Goal: Task Accomplishment & Management: Manage account settings

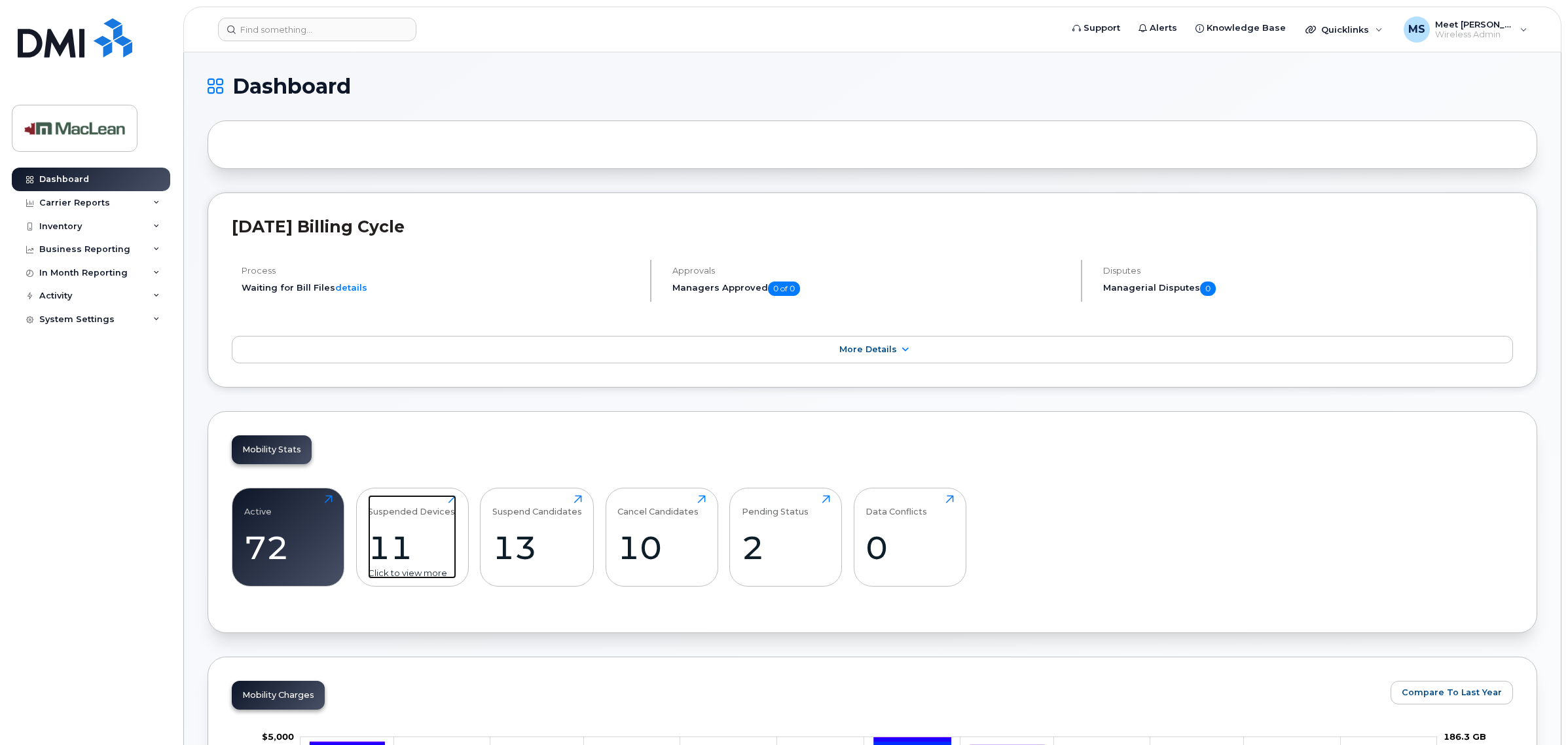
click at [411, 544] on div "11" at bounding box center [412, 547] width 88 height 38
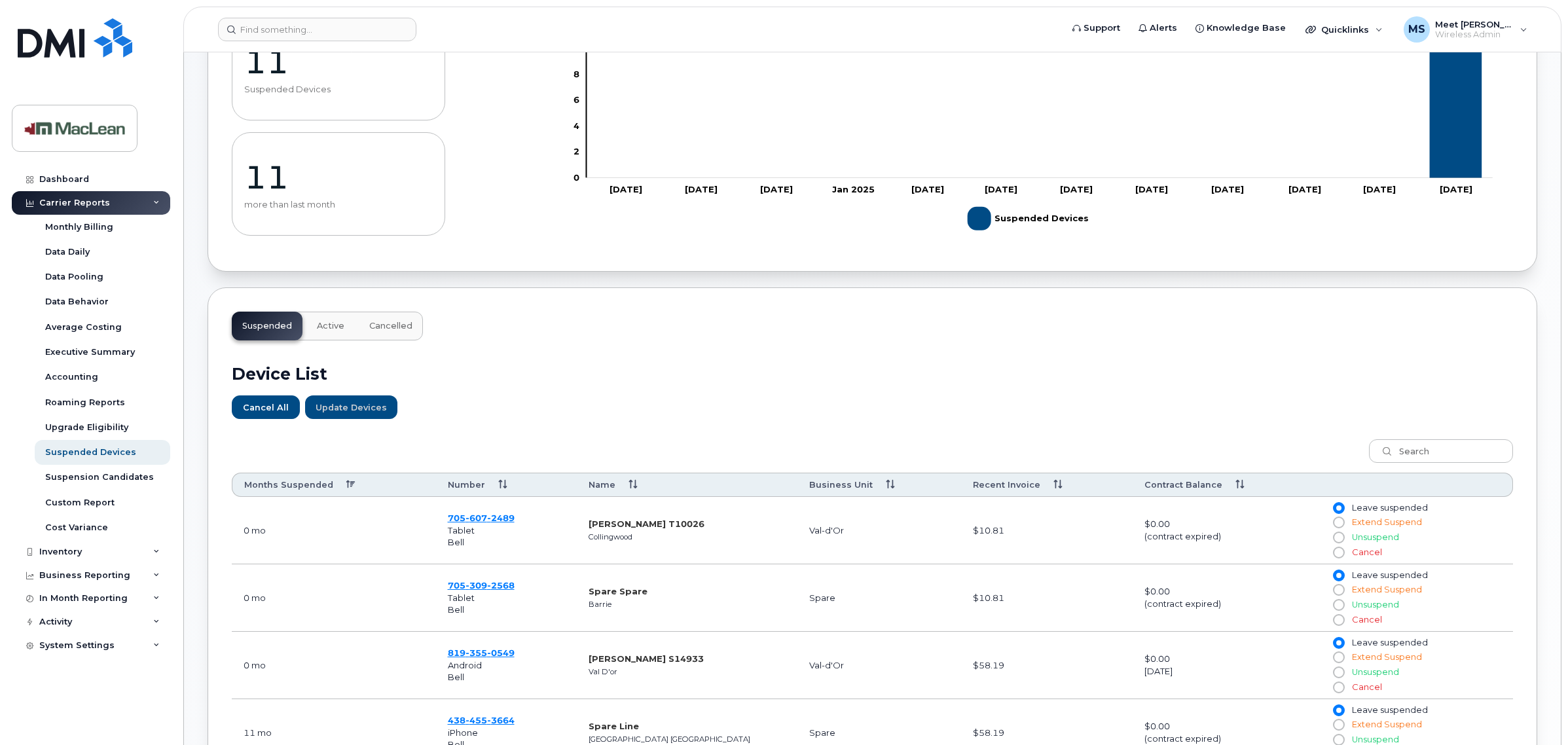
scroll to position [164, 0]
click at [53, 180] on div "Dashboard" at bounding box center [64, 179] width 50 height 11
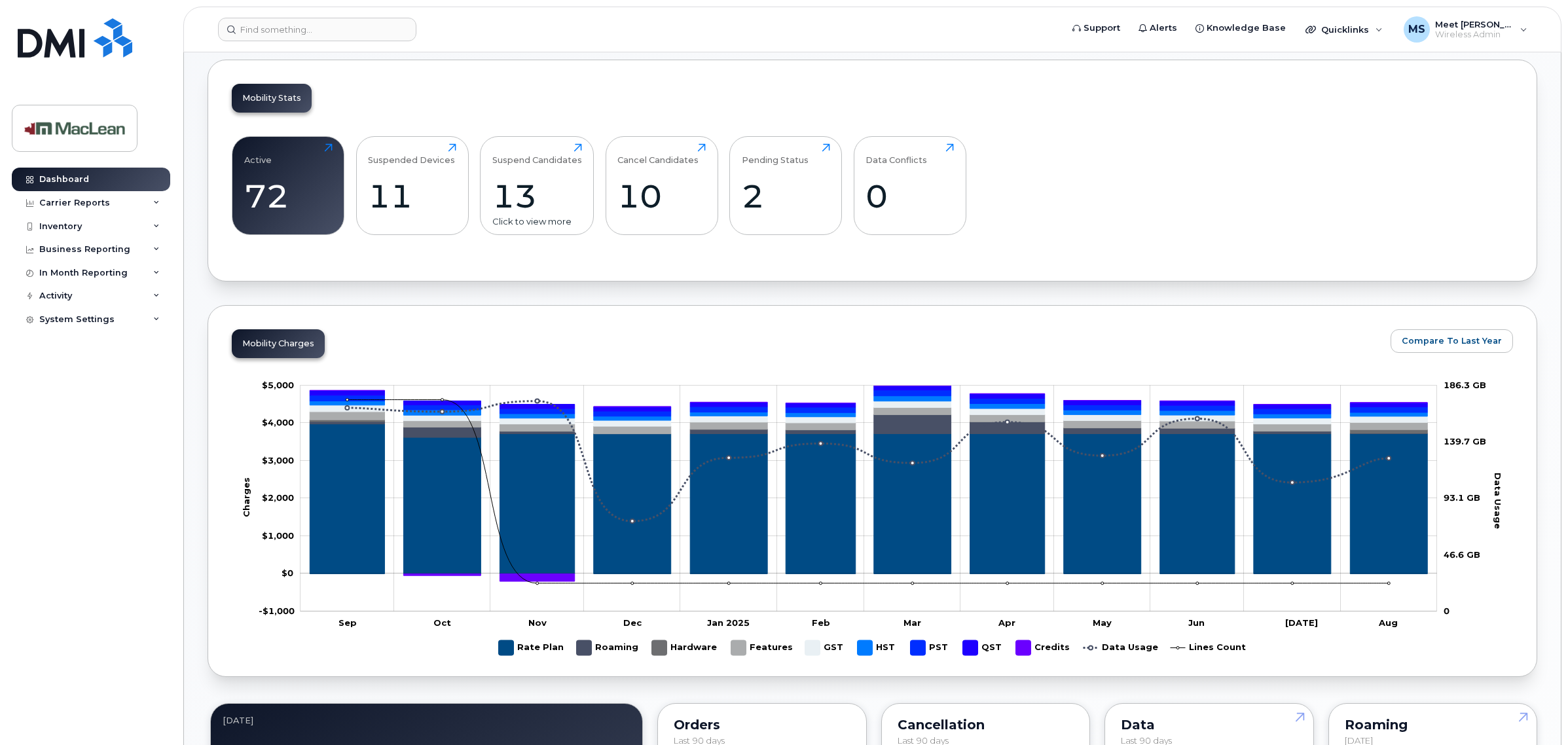
scroll to position [327, 0]
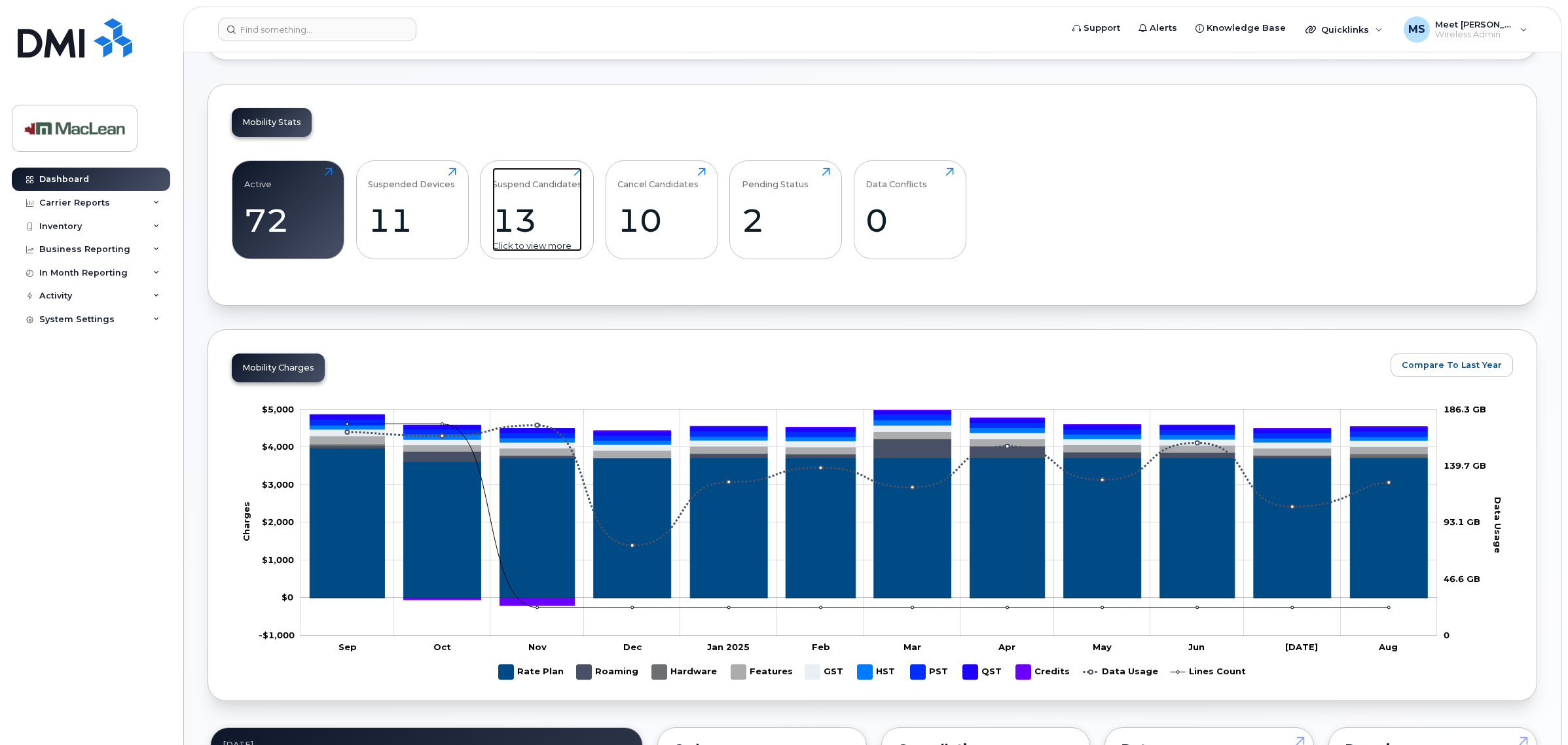
click at [528, 216] on div "13" at bounding box center [536, 221] width 89 height 38
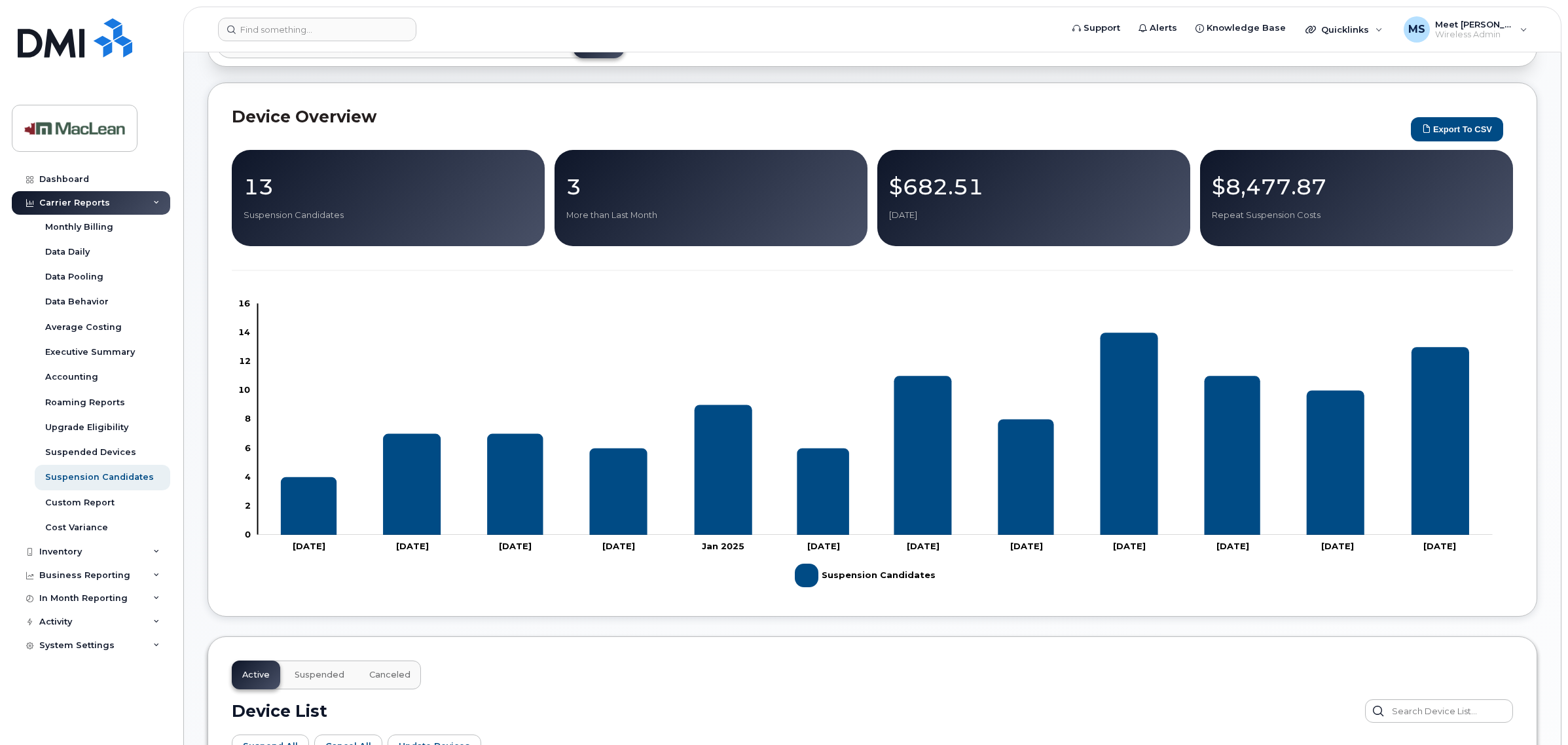
scroll to position [81, 0]
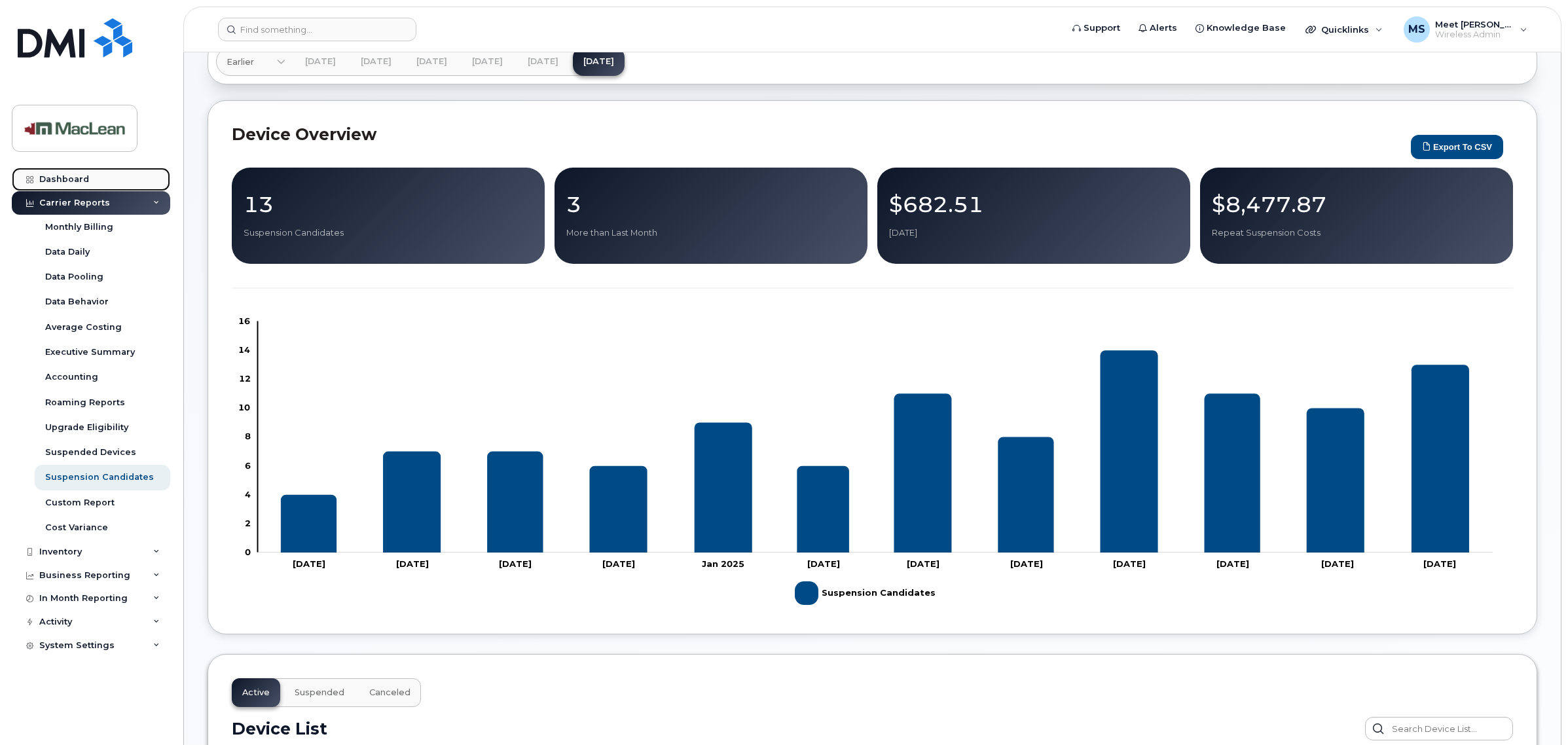
click at [72, 182] on div "Dashboard" at bounding box center [64, 179] width 50 height 11
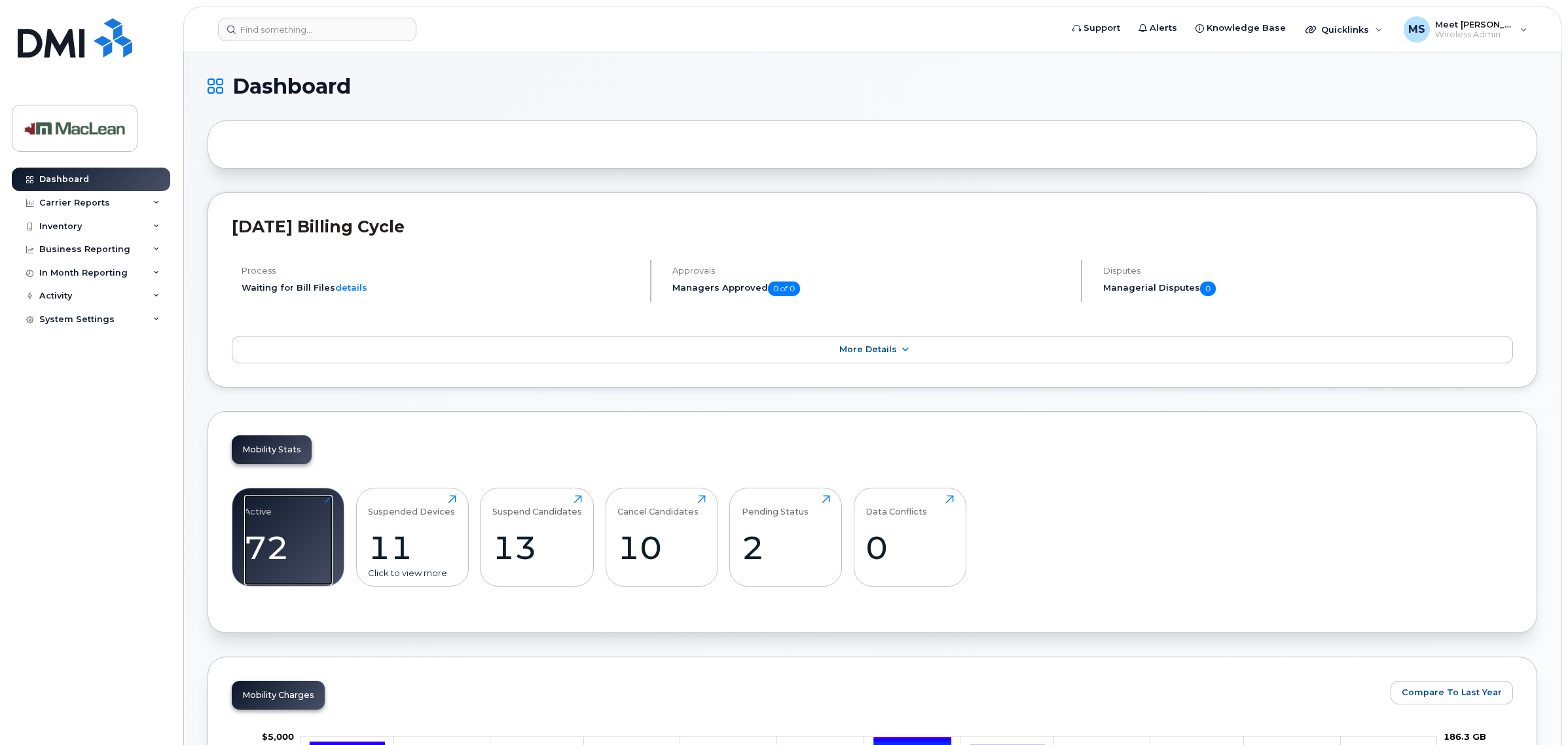
click at [315, 547] on div "72" at bounding box center [289, 547] width 88 height 38
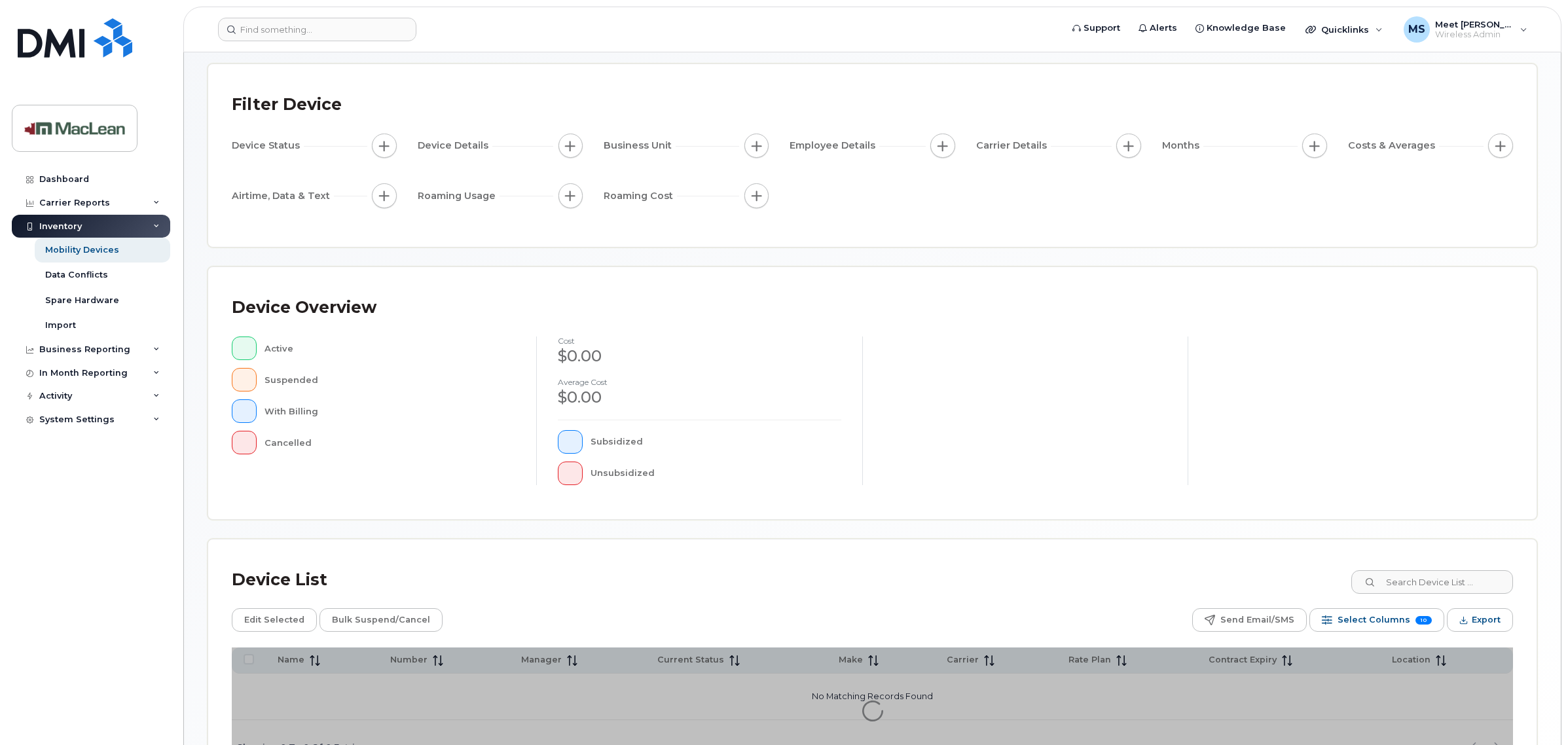
scroll to position [155, 0]
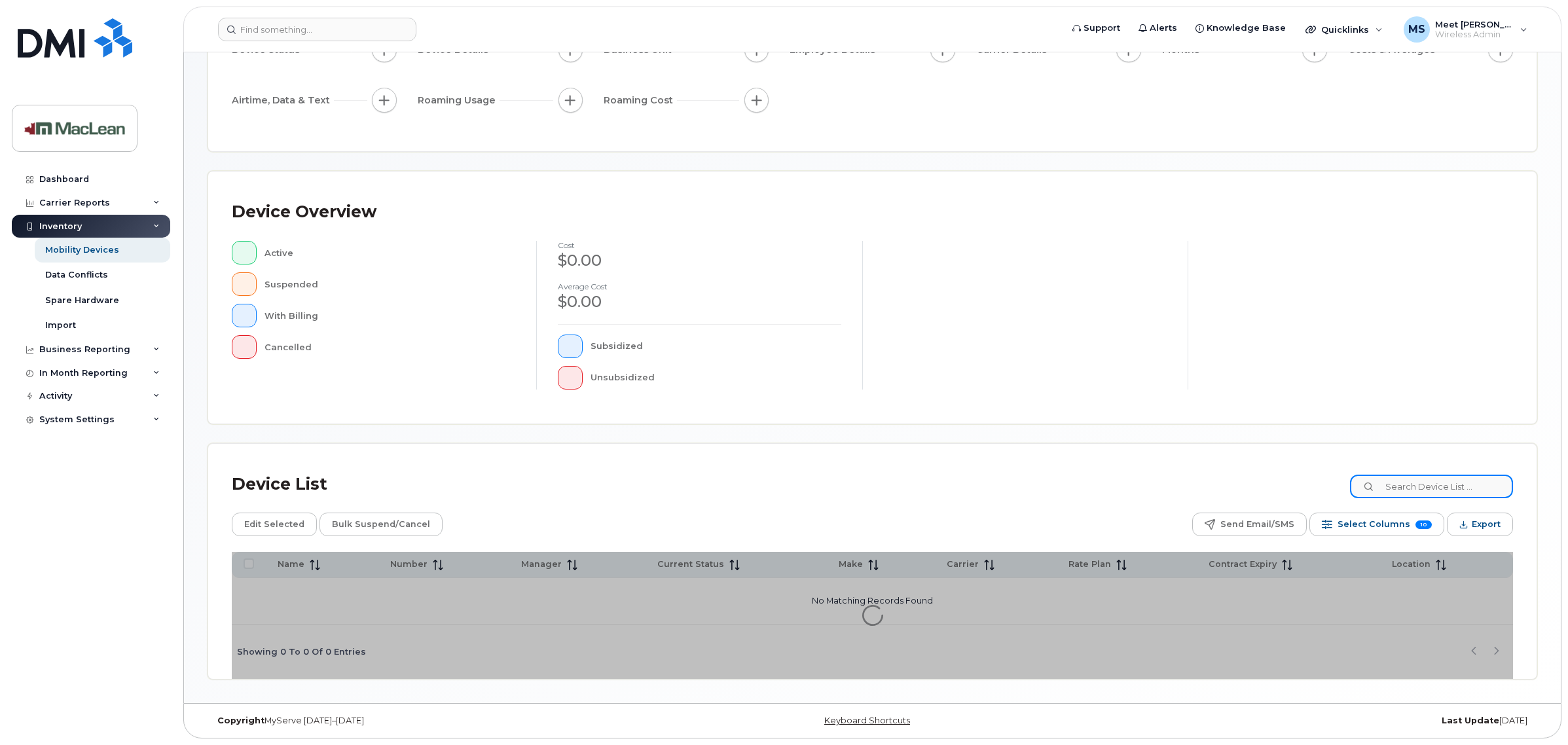
click at [1409, 489] on input at bounding box center [1431, 486] width 163 height 24
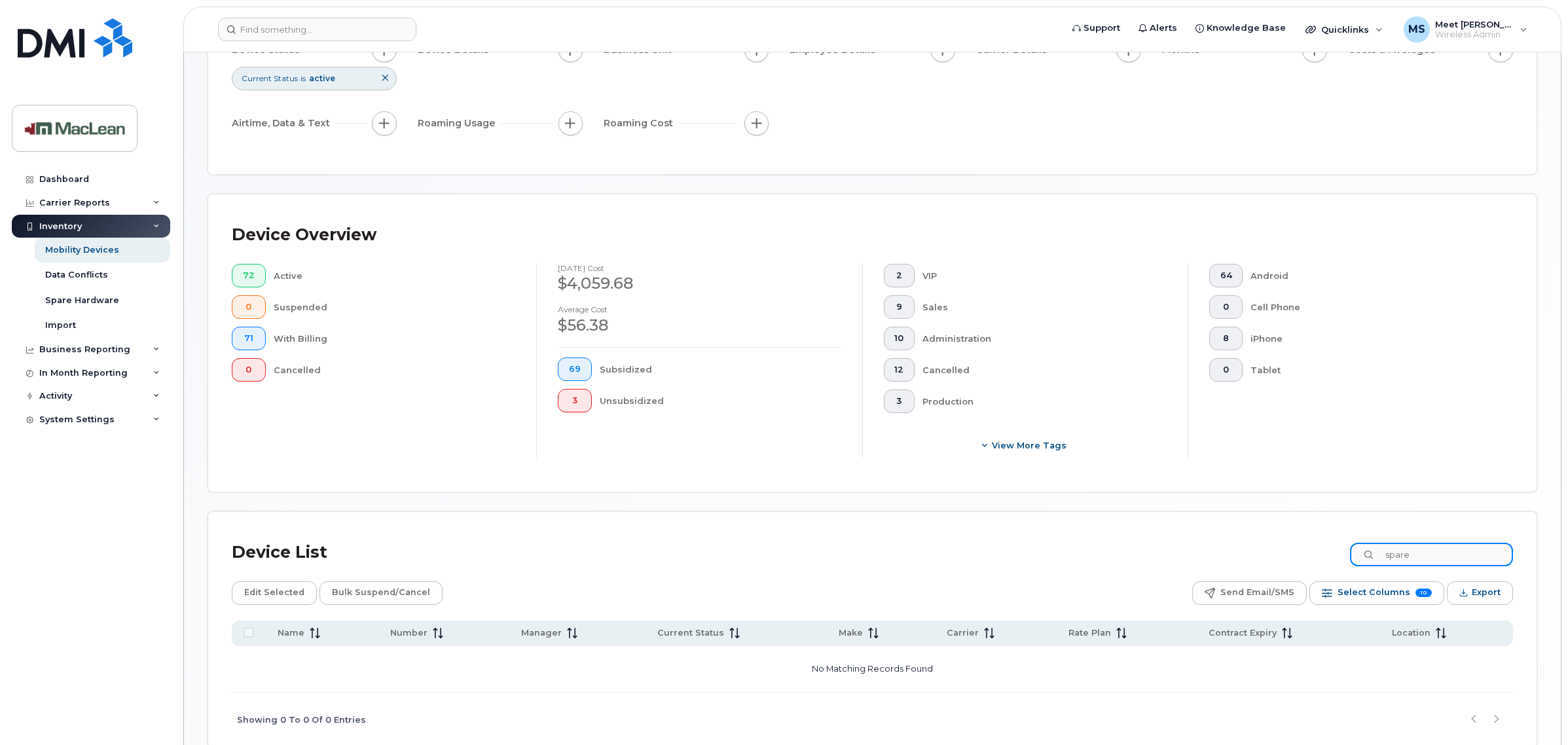
type input "spare"
drag, startPoint x: 60, startPoint y: 184, endPoint x: 129, endPoint y: 191, distance: 69.4
click at [60, 184] on div "Dashboard" at bounding box center [64, 179] width 50 height 11
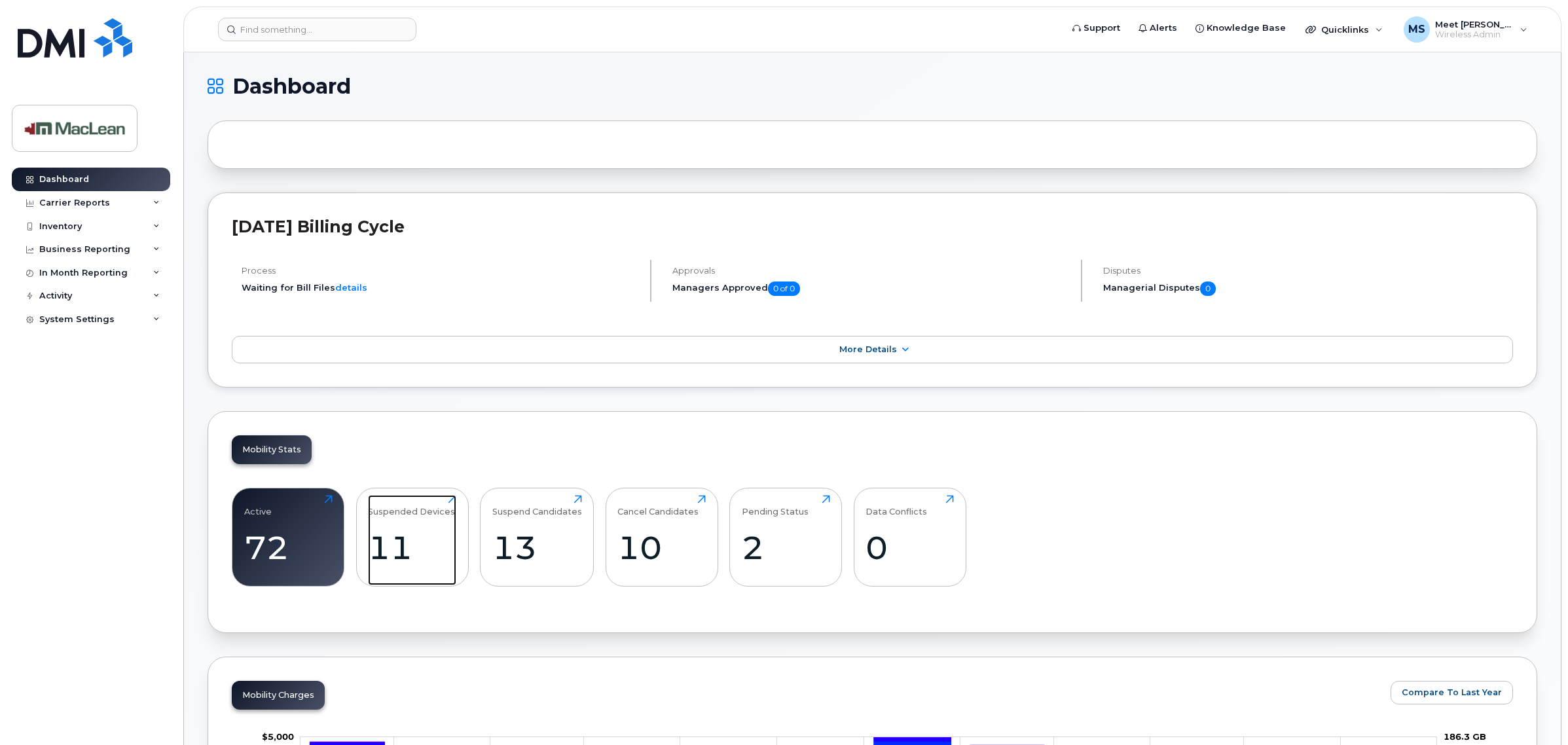
drag, startPoint x: 410, startPoint y: 519, endPoint x: 240, endPoint y: 477, distance: 175.1
click at [410, 516] on div "Suspended Devices" at bounding box center [411, 505] width 87 height 22
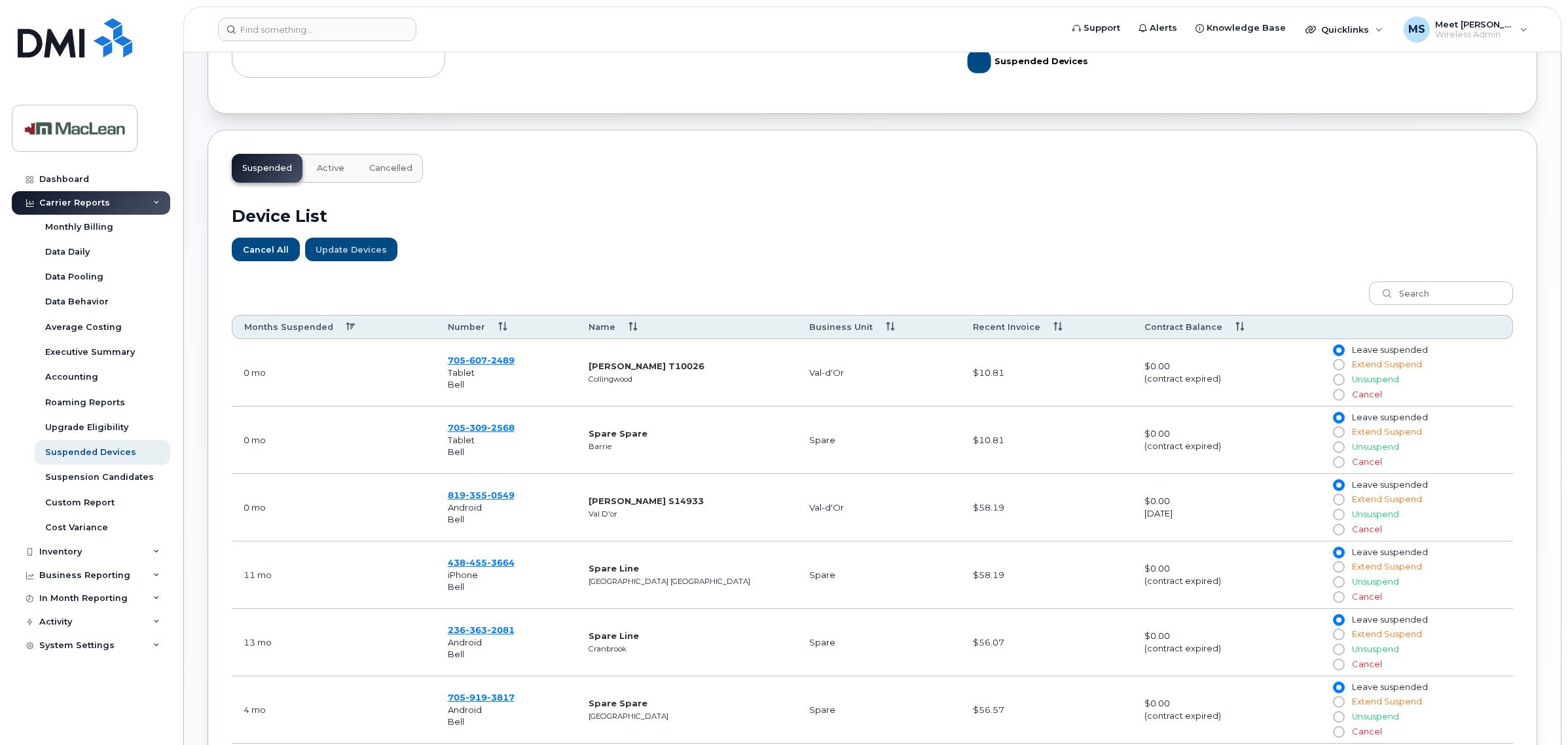
scroll to position [329, 0]
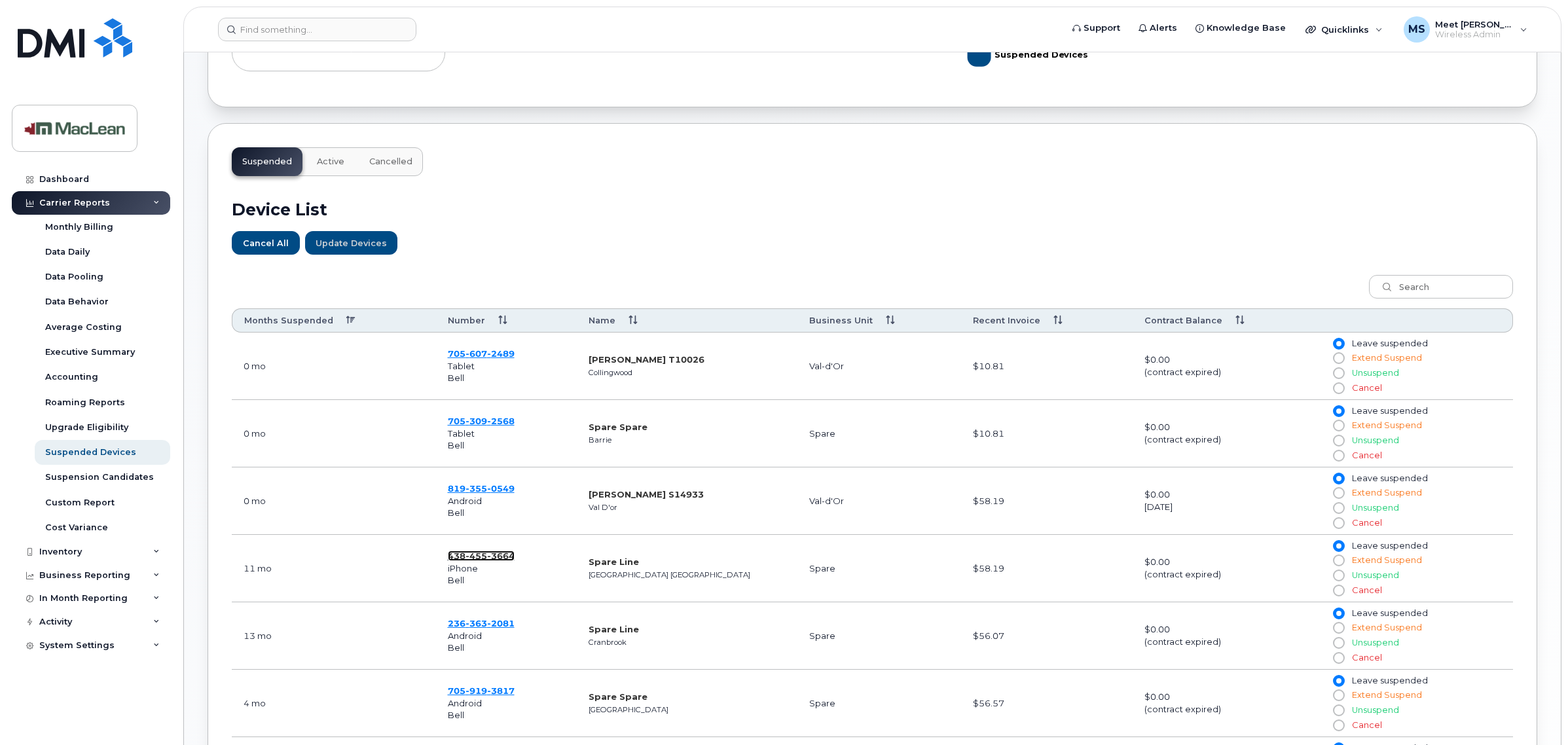
click at [500, 561] on span "3664" at bounding box center [501, 555] width 28 height 11
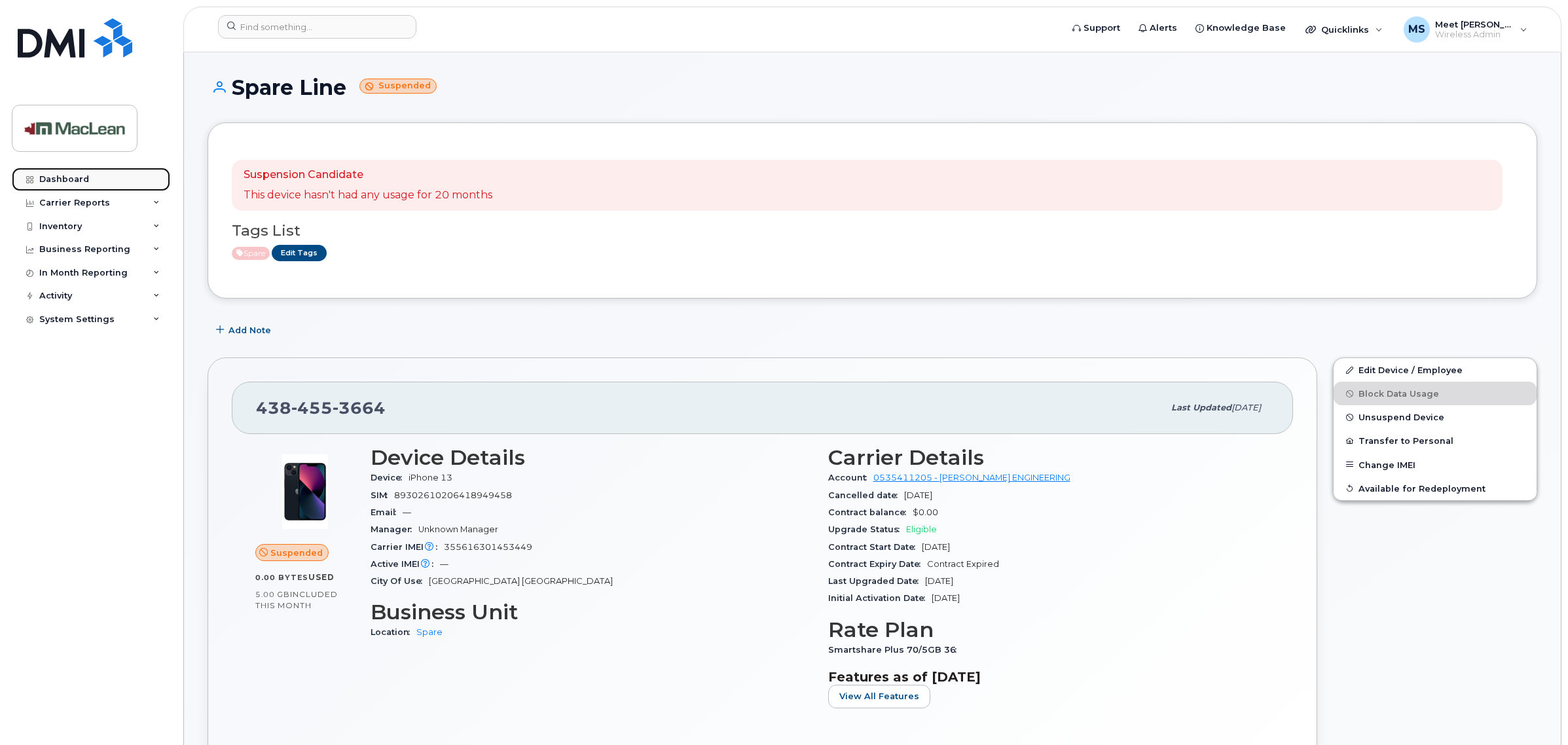
click at [85, 175] on div "Dashboard" at bounding box center [64, 179] width 50 height 11
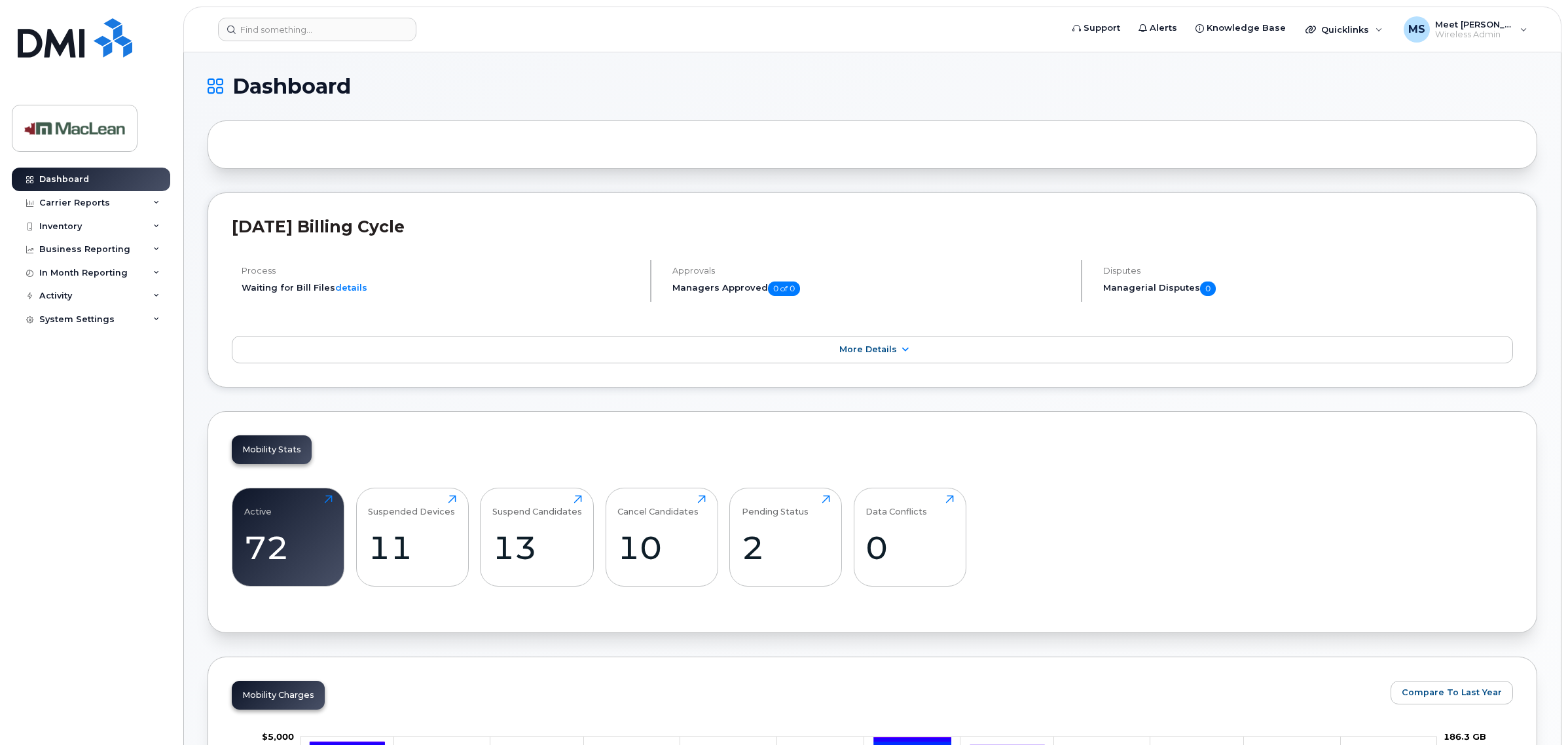
click at [272, 492] on div "Active 72 Click to view more" at bounding box center [288, 536] width 112 height 99
click at [283, 553] on div "72" at bounding box center [289, 547] width 88 height 38
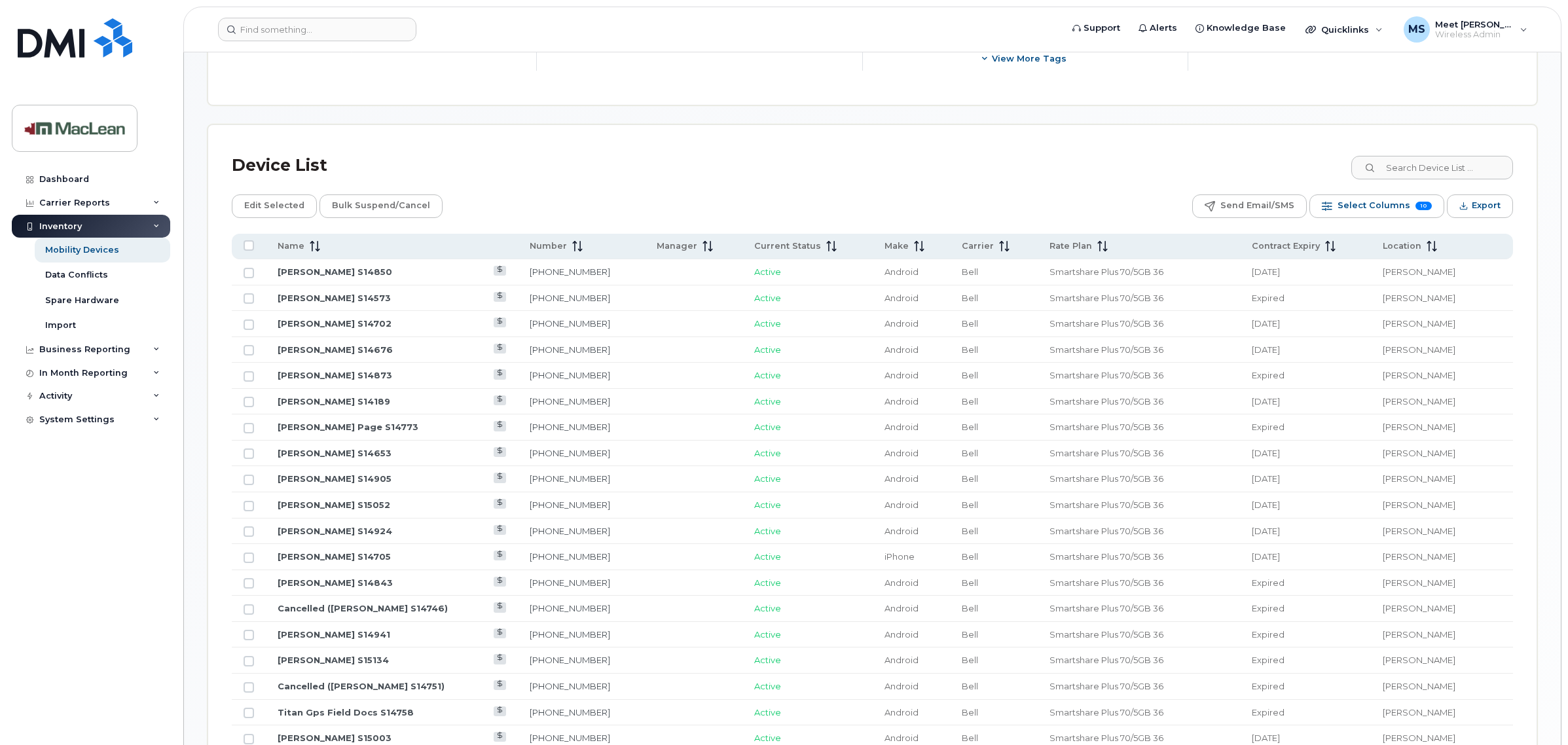
scroll to position [564, 0]
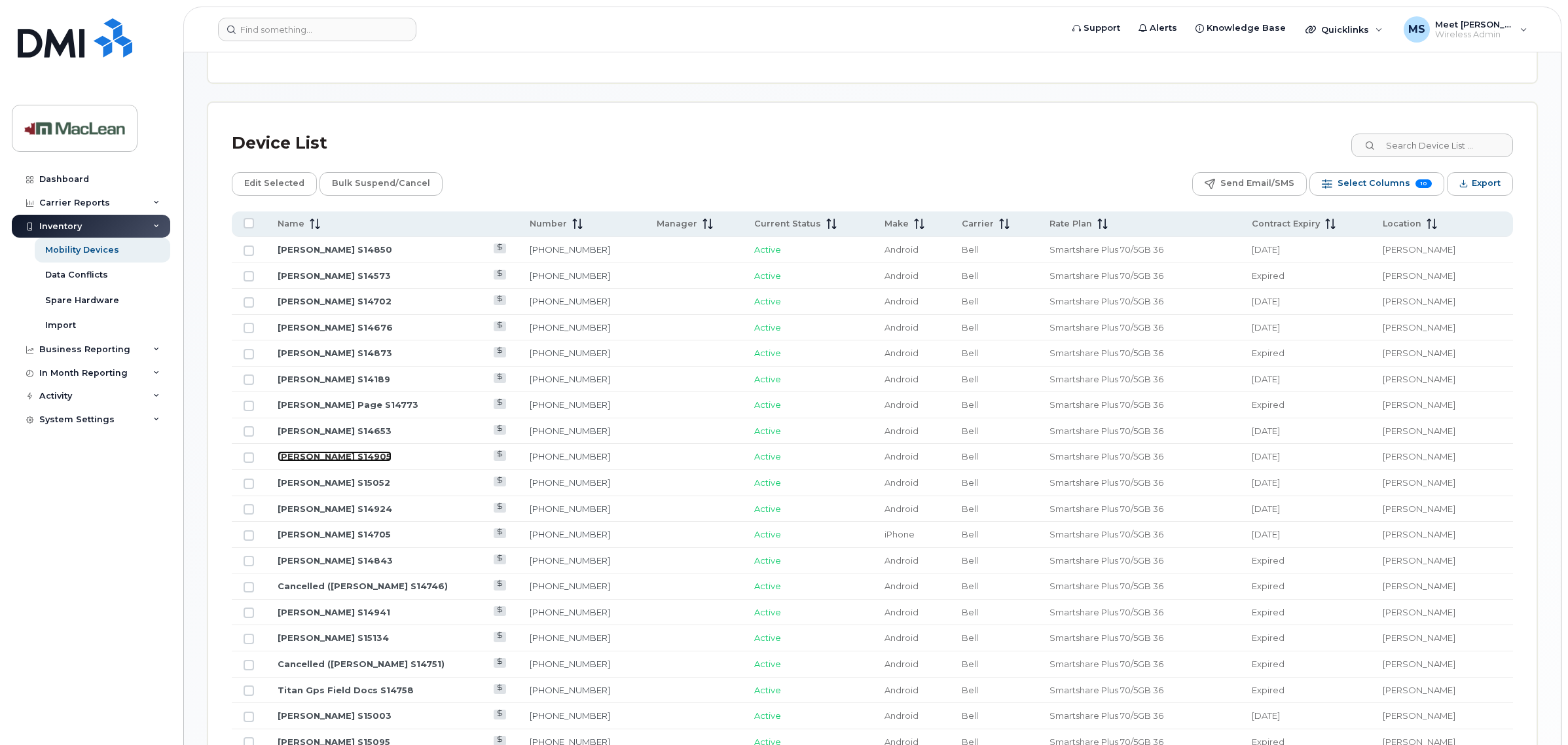
click at [328, 456] on link "[PERSON_NAME] S14905" at bounding box center [334, 455] width 114 height 11
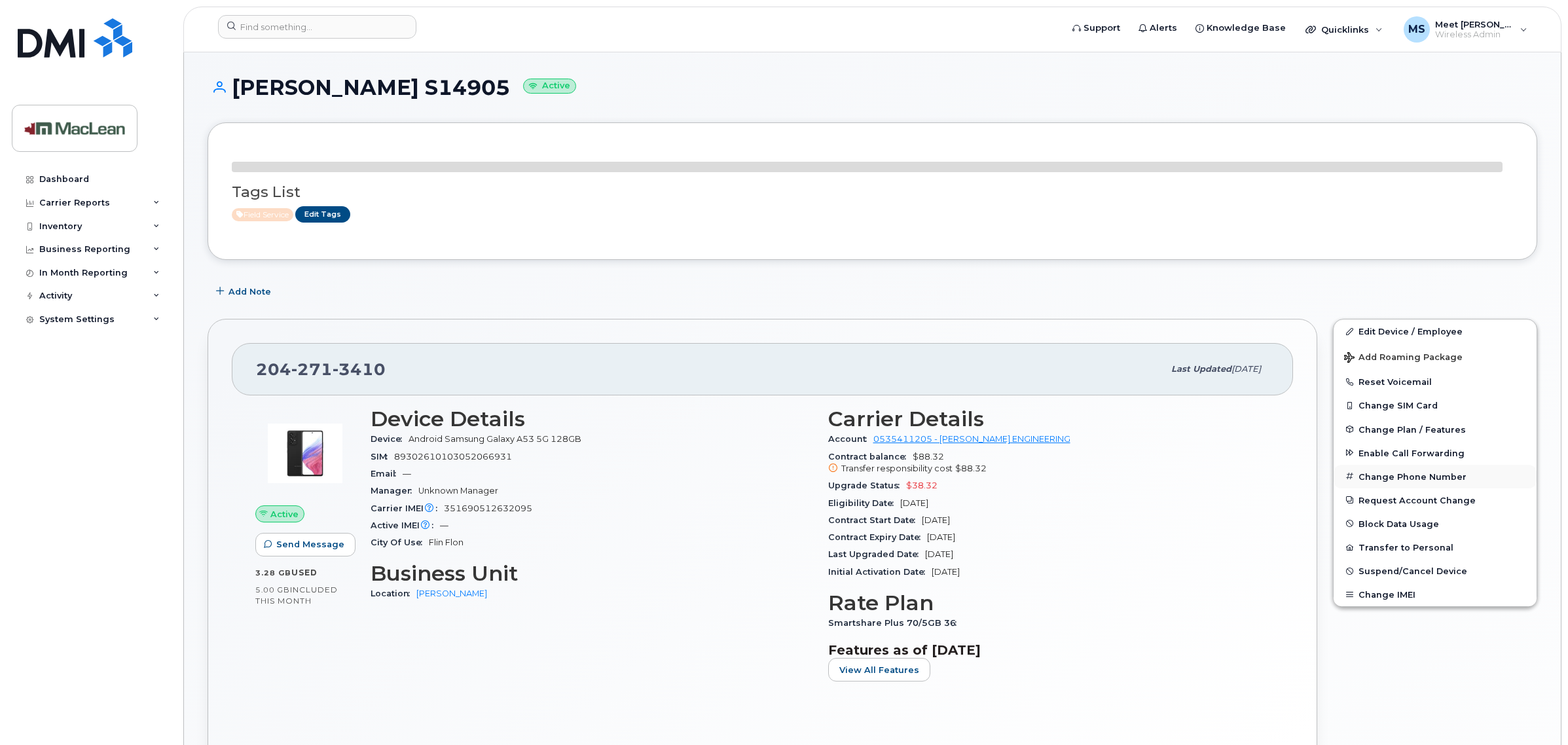
click at [1389, 475] on button "Change Phone Number" at bounding box center [1435, 477] width 203 height 24
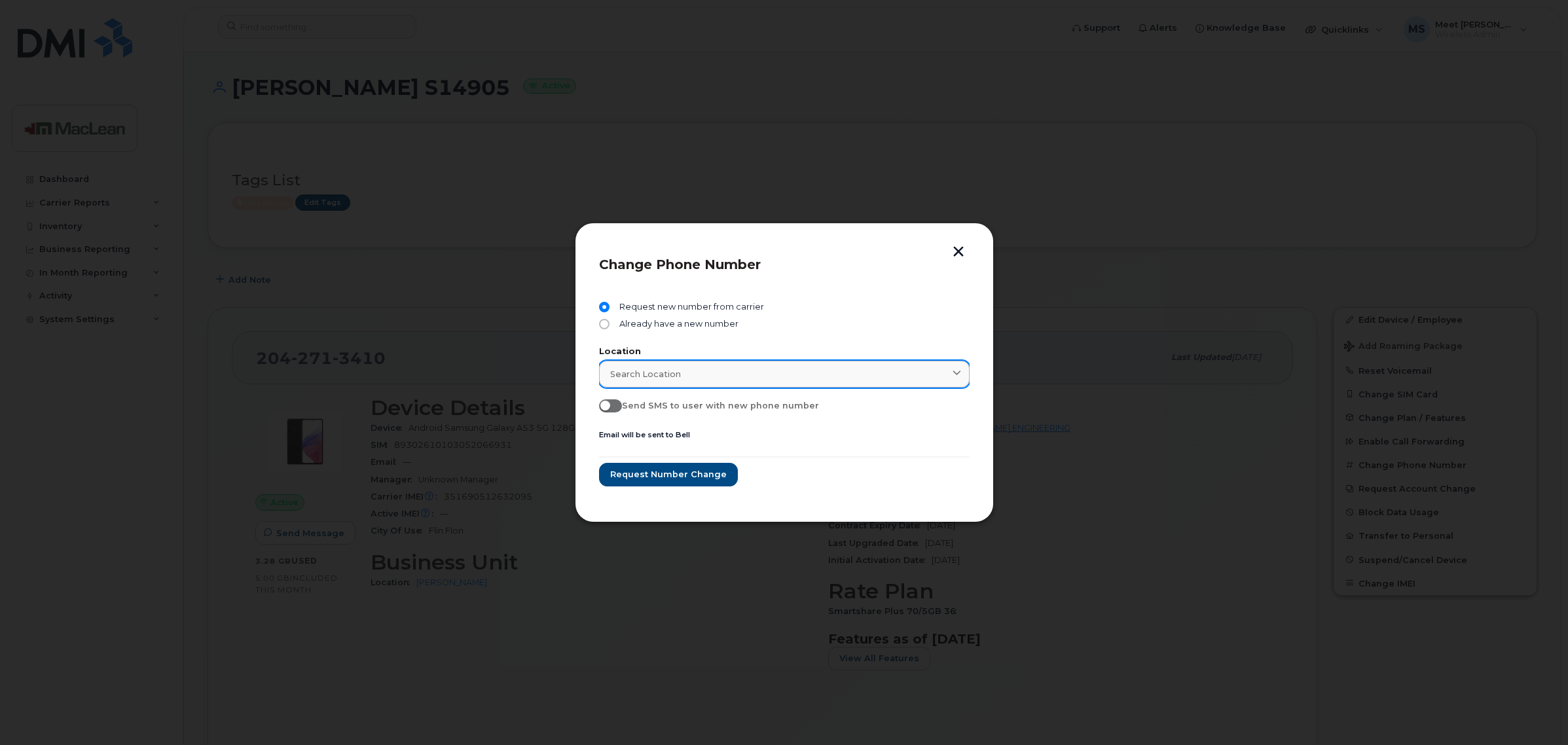
click at [716, 368] on div "Search location" at bounding box center [784, 374] width 348 height 12
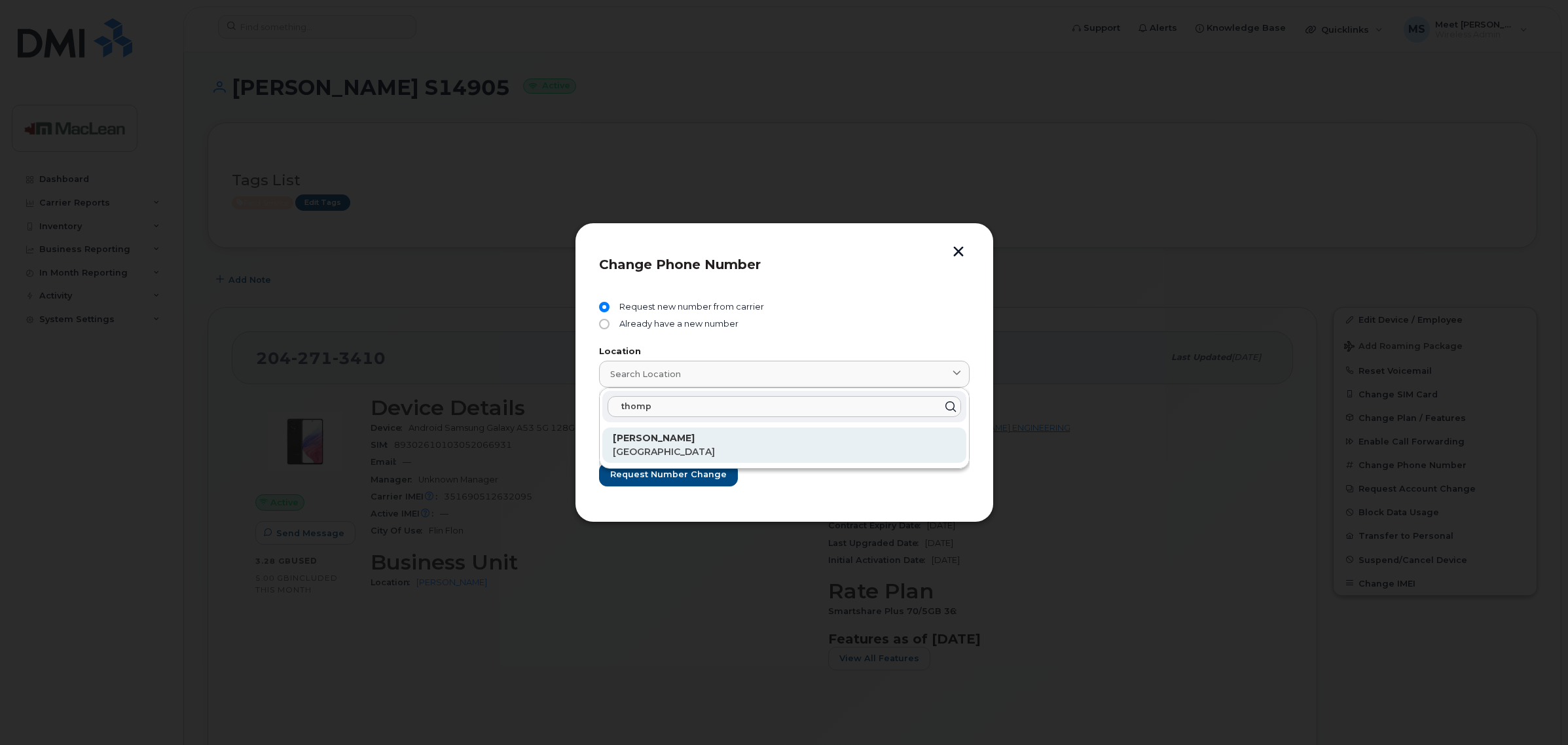
type input "thomp"
click at [654, 432] on p "[PERSON_NAME]" at bounding box center [784, 438] width 343 height 13
type input "[PERSON_NAME]"
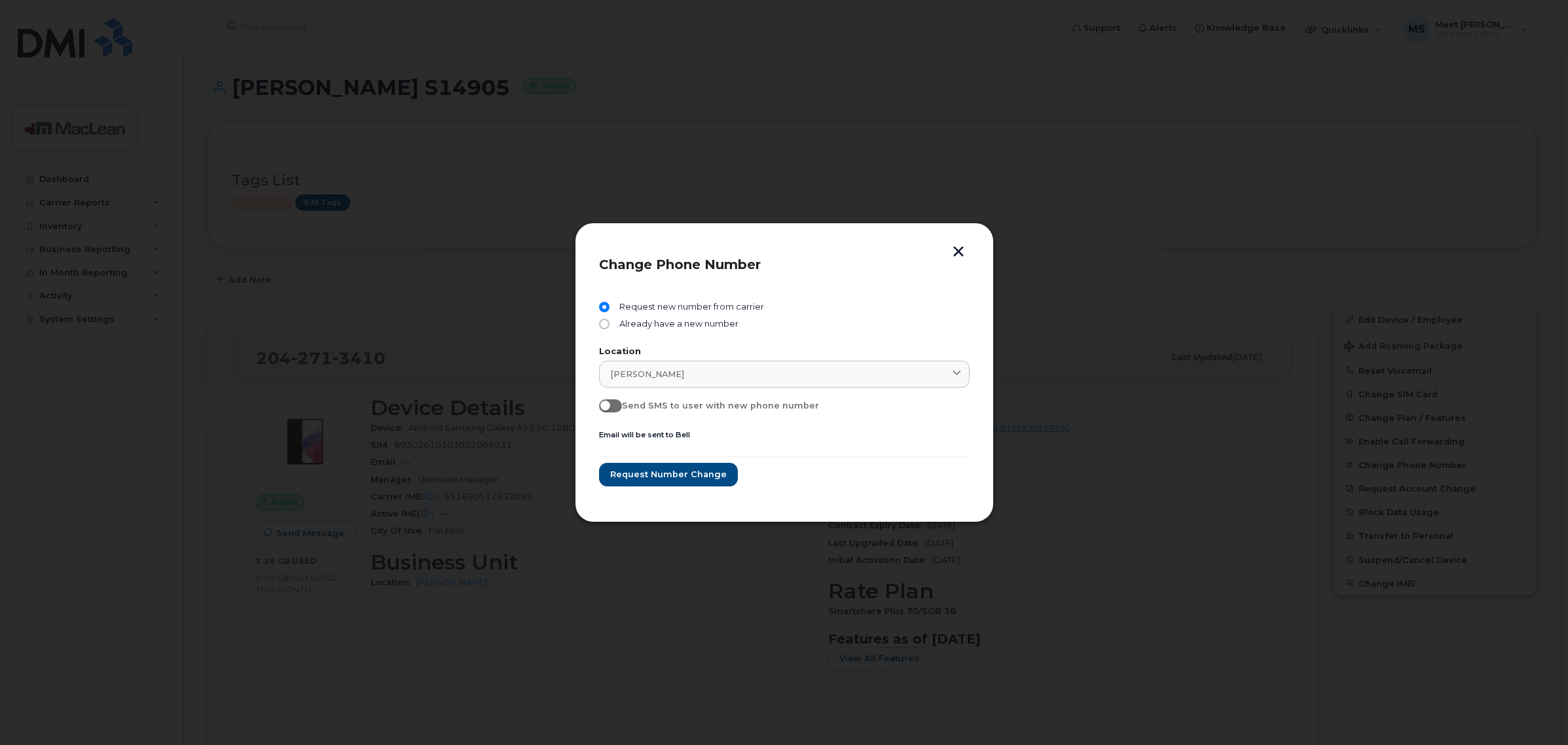
click at [957, 252] on button "button" at bounding box center [958, 253] width 19 height 13
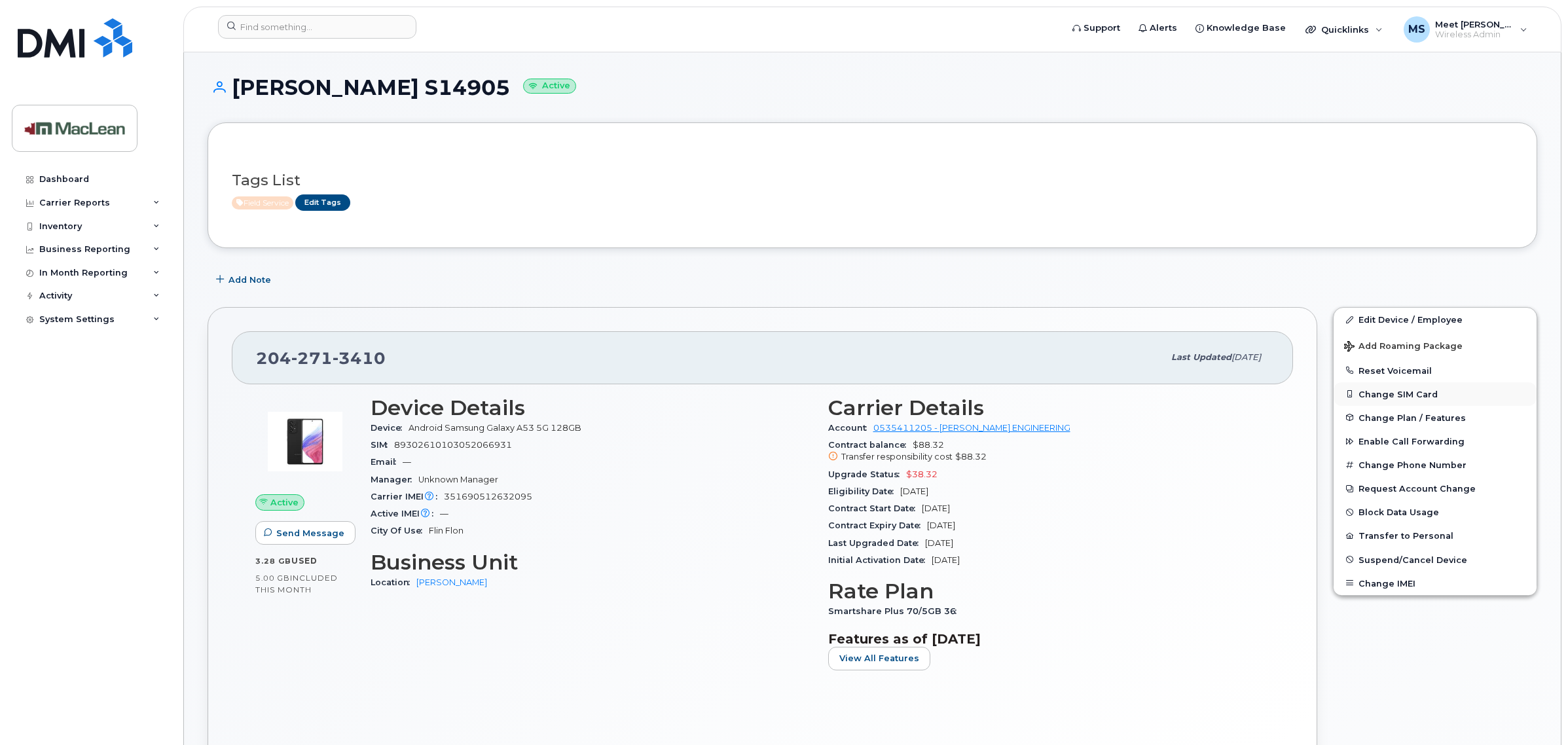
click at [1394, 394] on button "Change SIM Card" at bounding box center [1435, 394] width 203 height 24
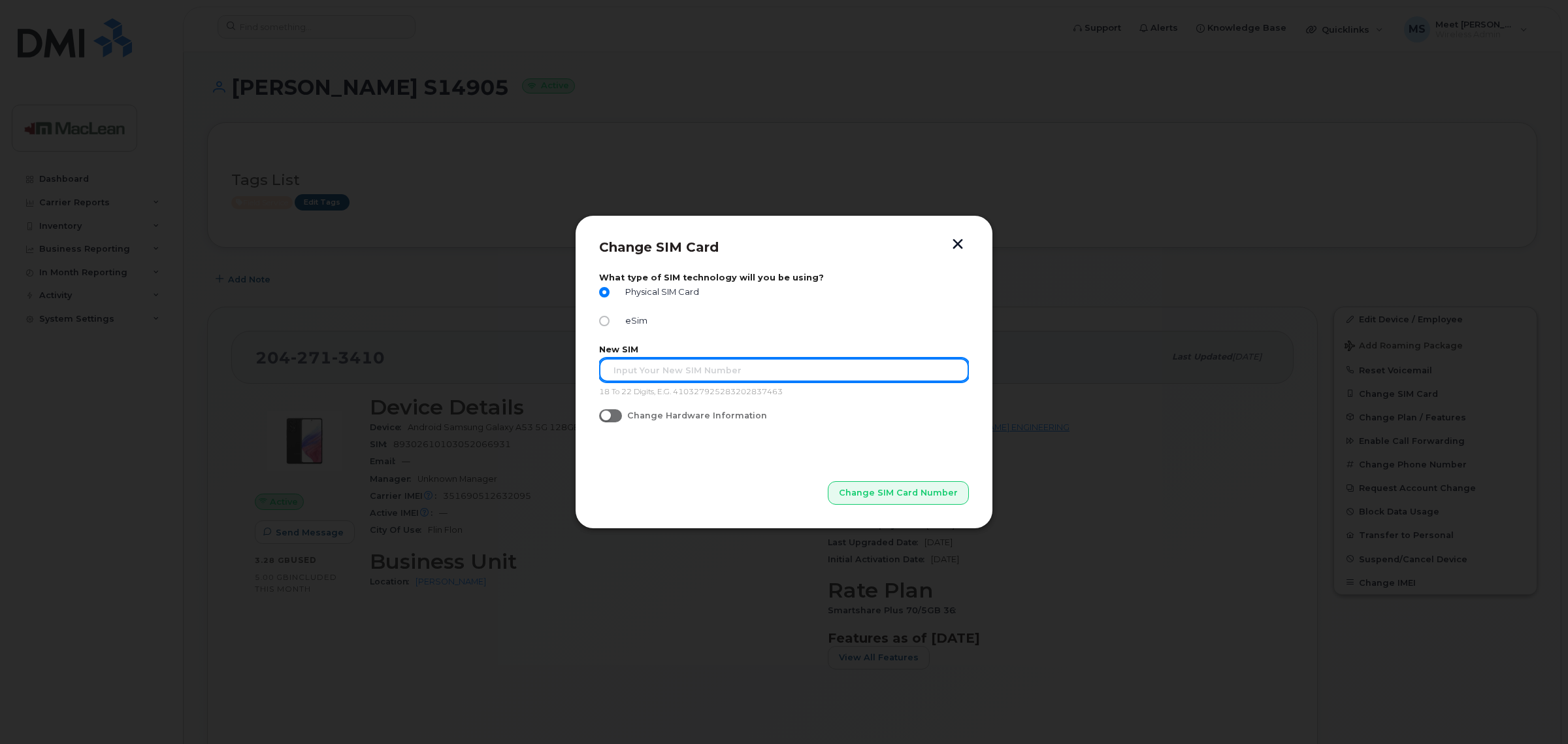
click at [710, 379] on input "text" at bounding box center [784, 370] width 370 height 24
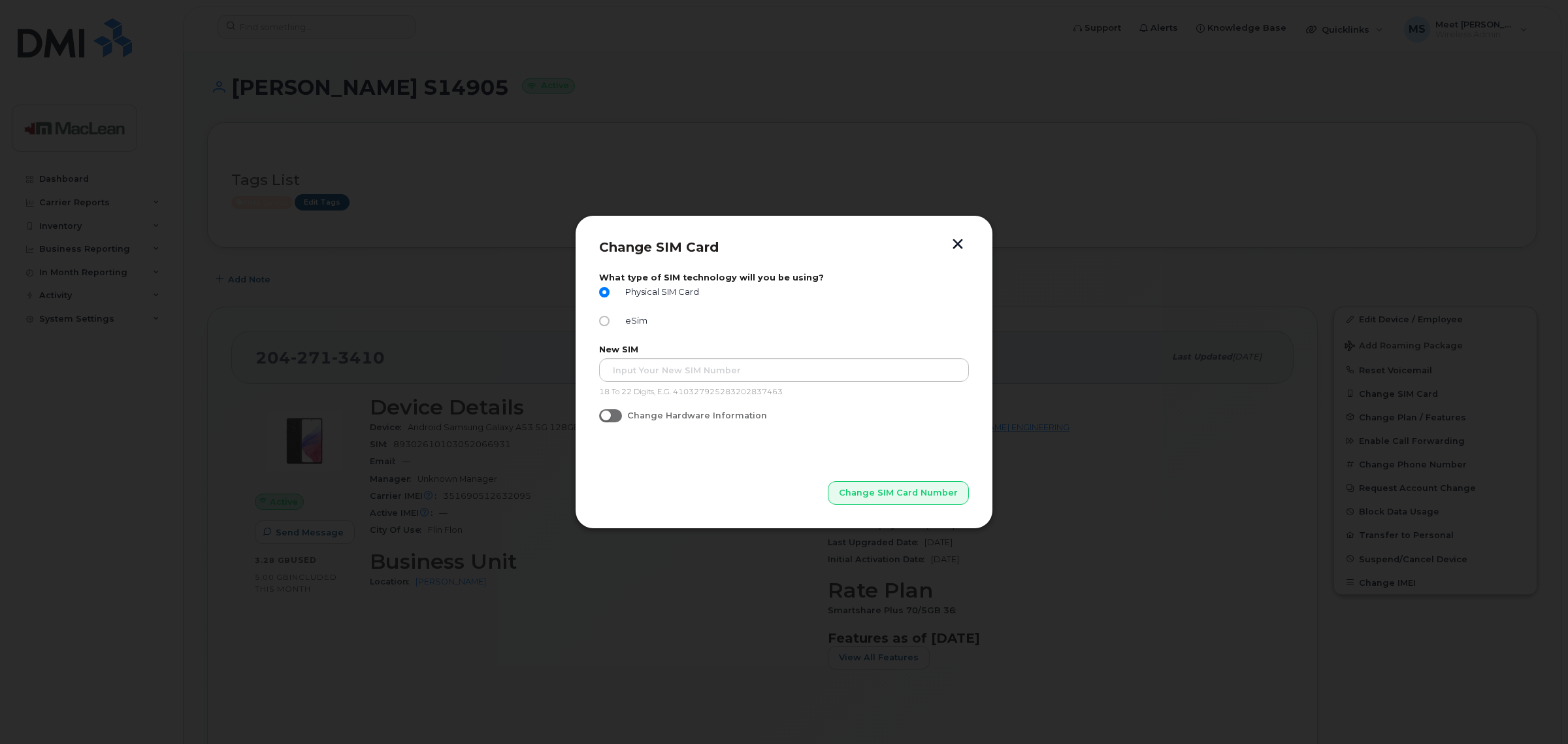
click at [962, 238] on button "button" at bounding box center [957, 245] width 19 height 13
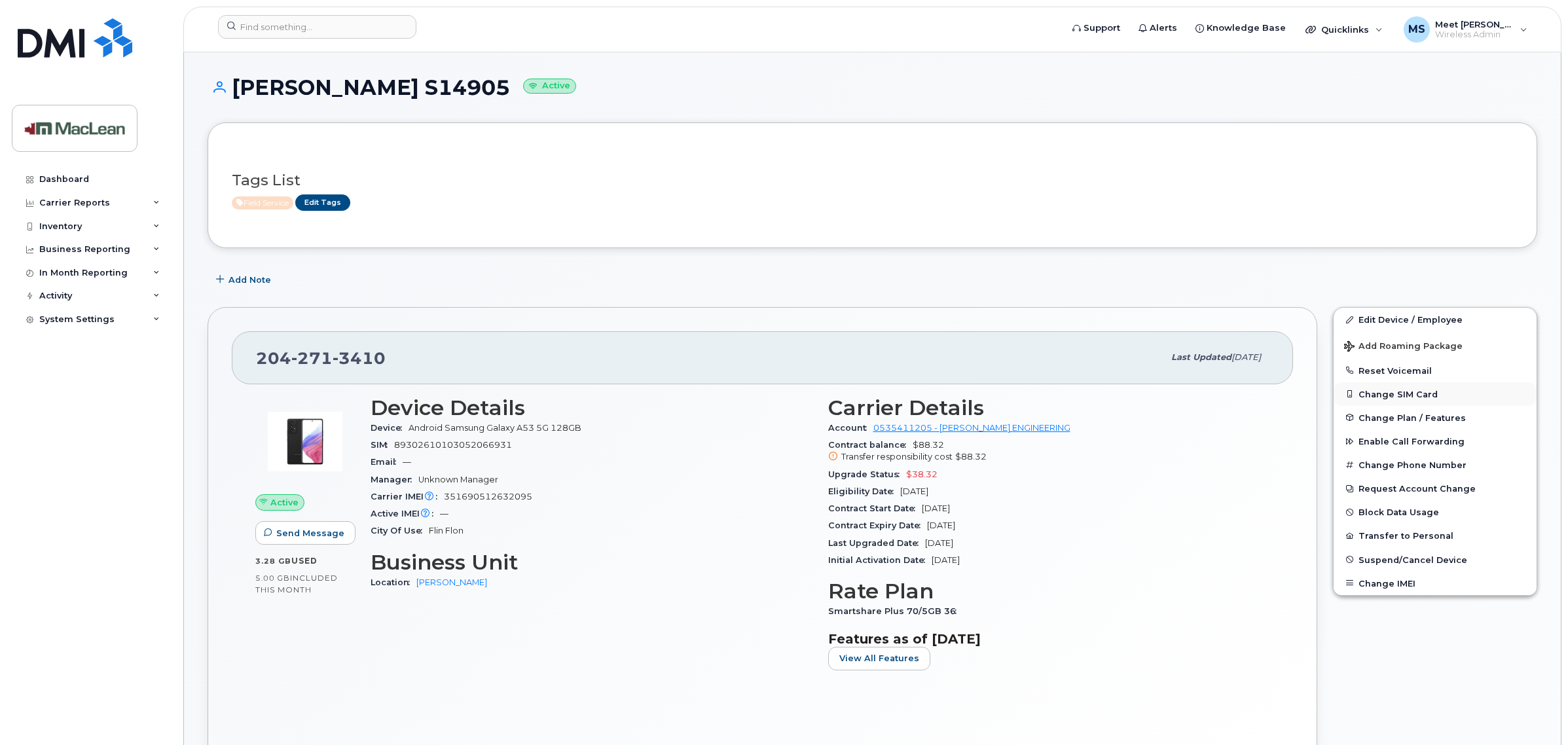
click at [1399, 391] on button "Change SIM Card" at bounding box center [1435, 394] width 203 height 24
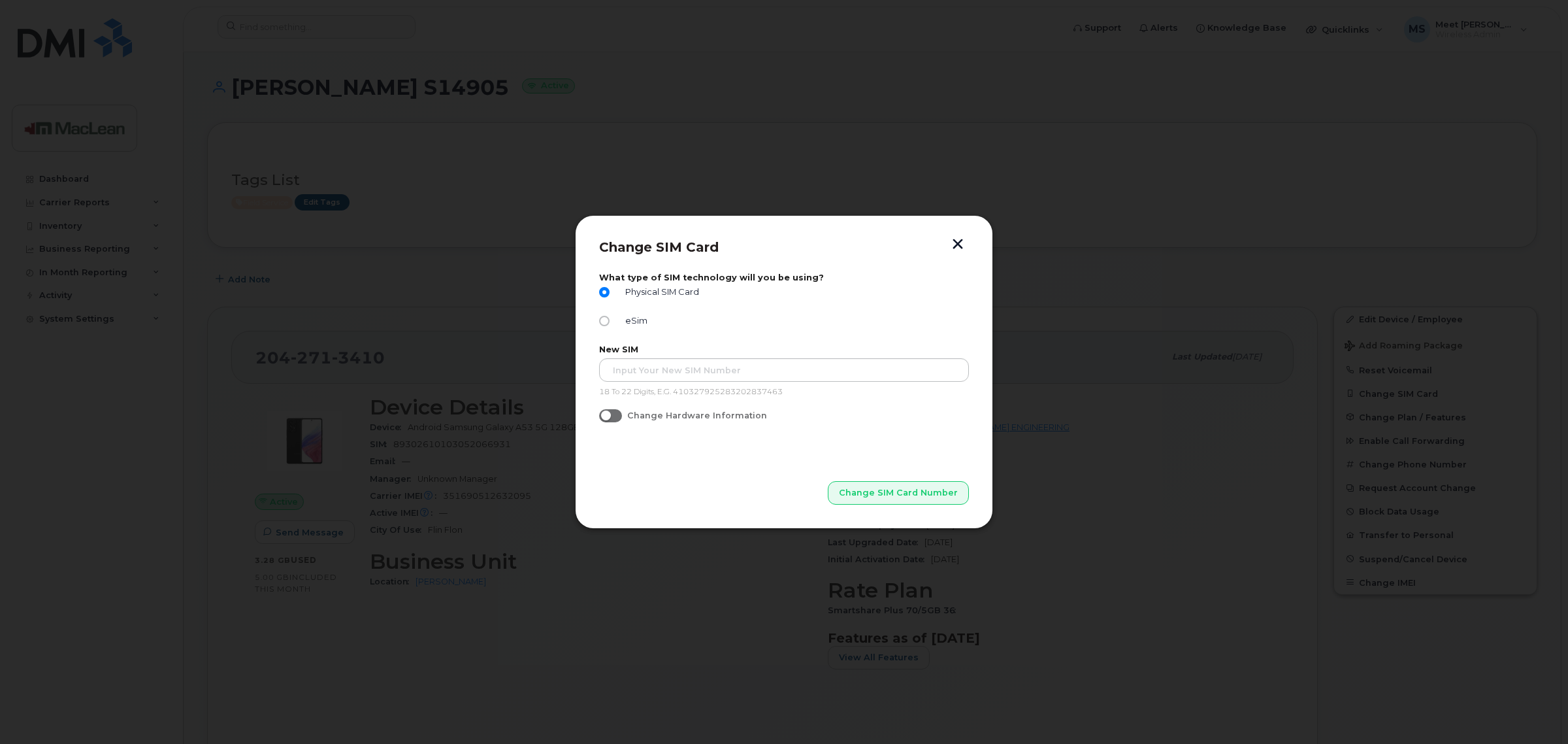
click at [952, 242] on button "button" at bounding box center [957, 245] width 19 height 13
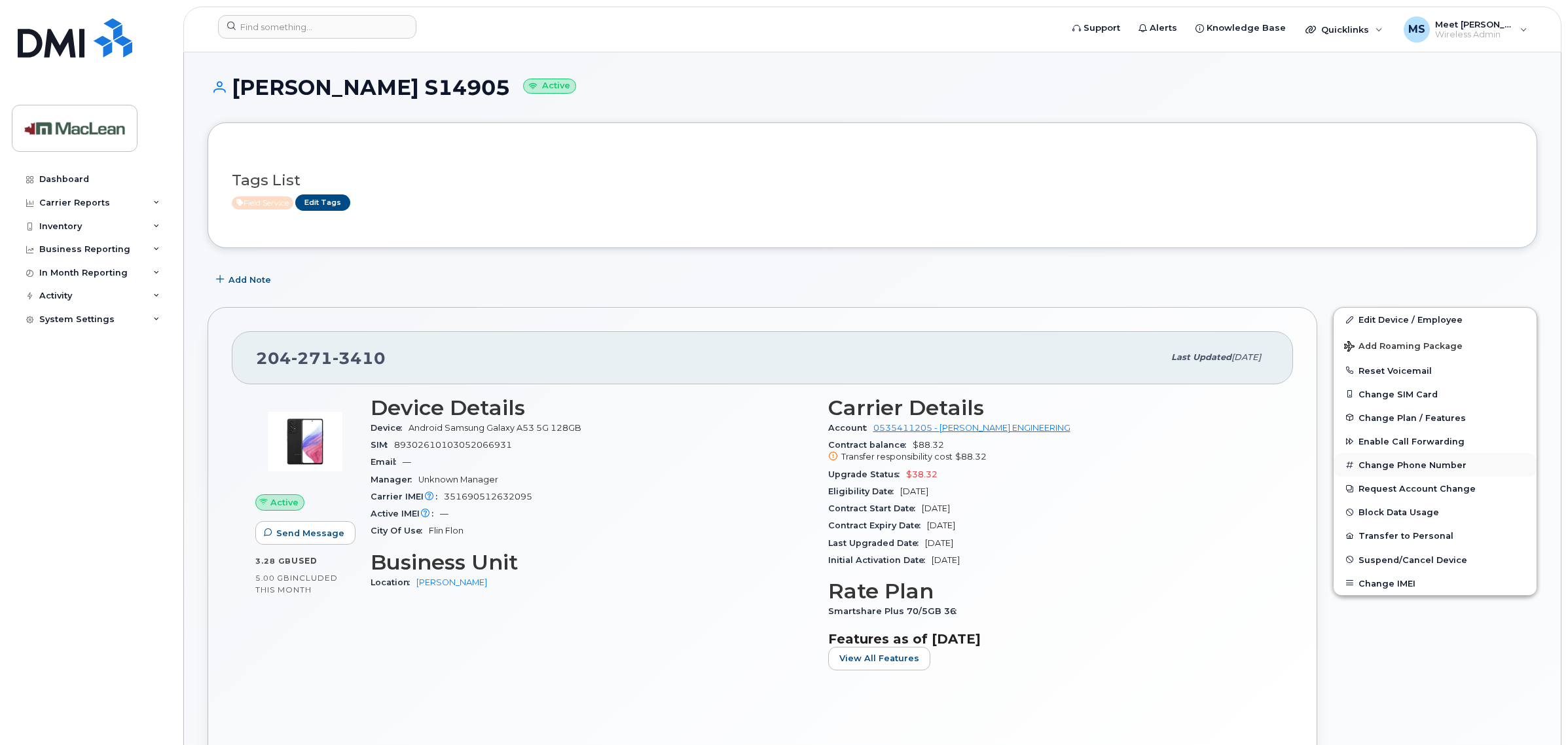
click at [1383, 462] on button "Change Phone Number" at bounding box center [1435, 464] width 203 height 24
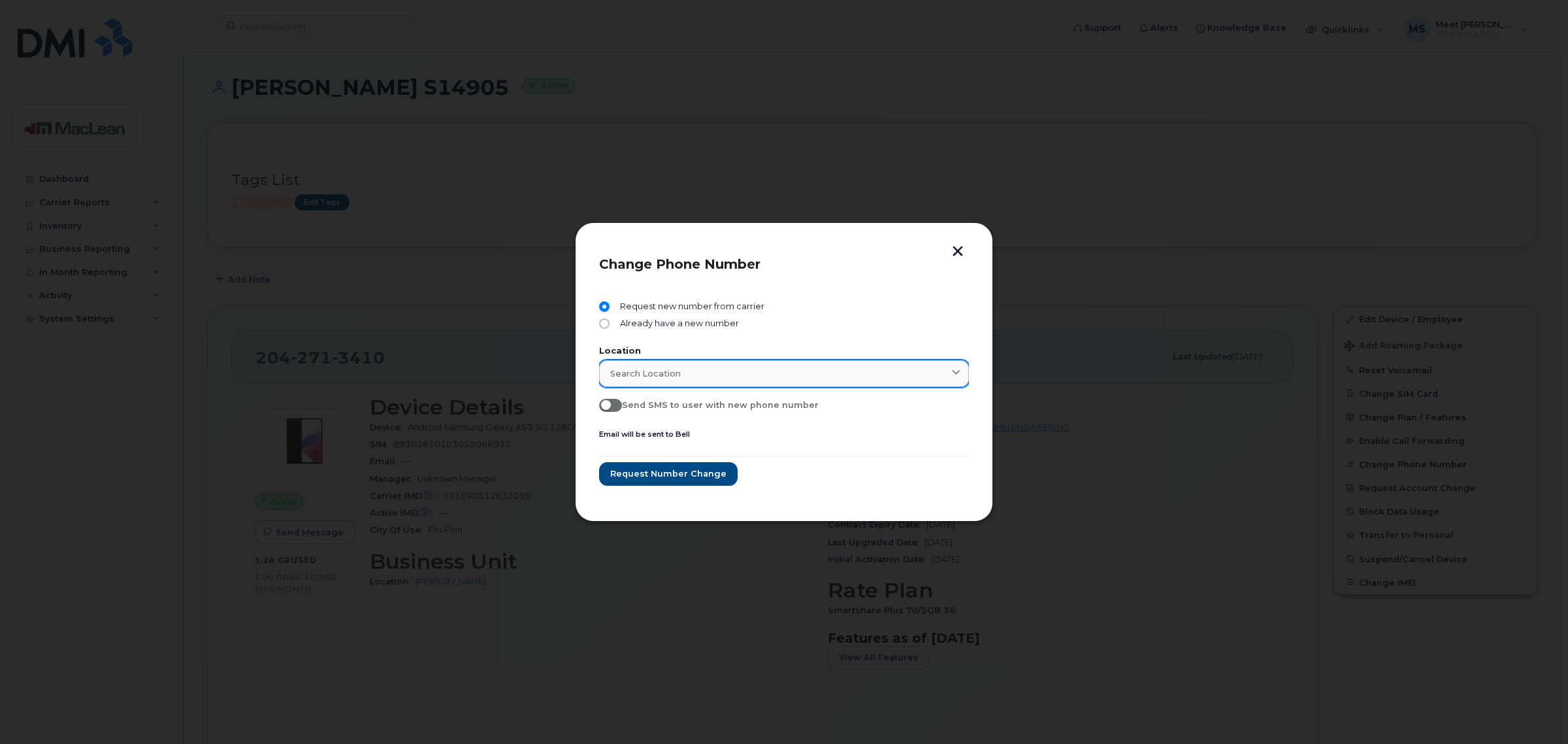
click at [643, 370] on span "Search location" at bounding box center [645, 373] width 71 height 12
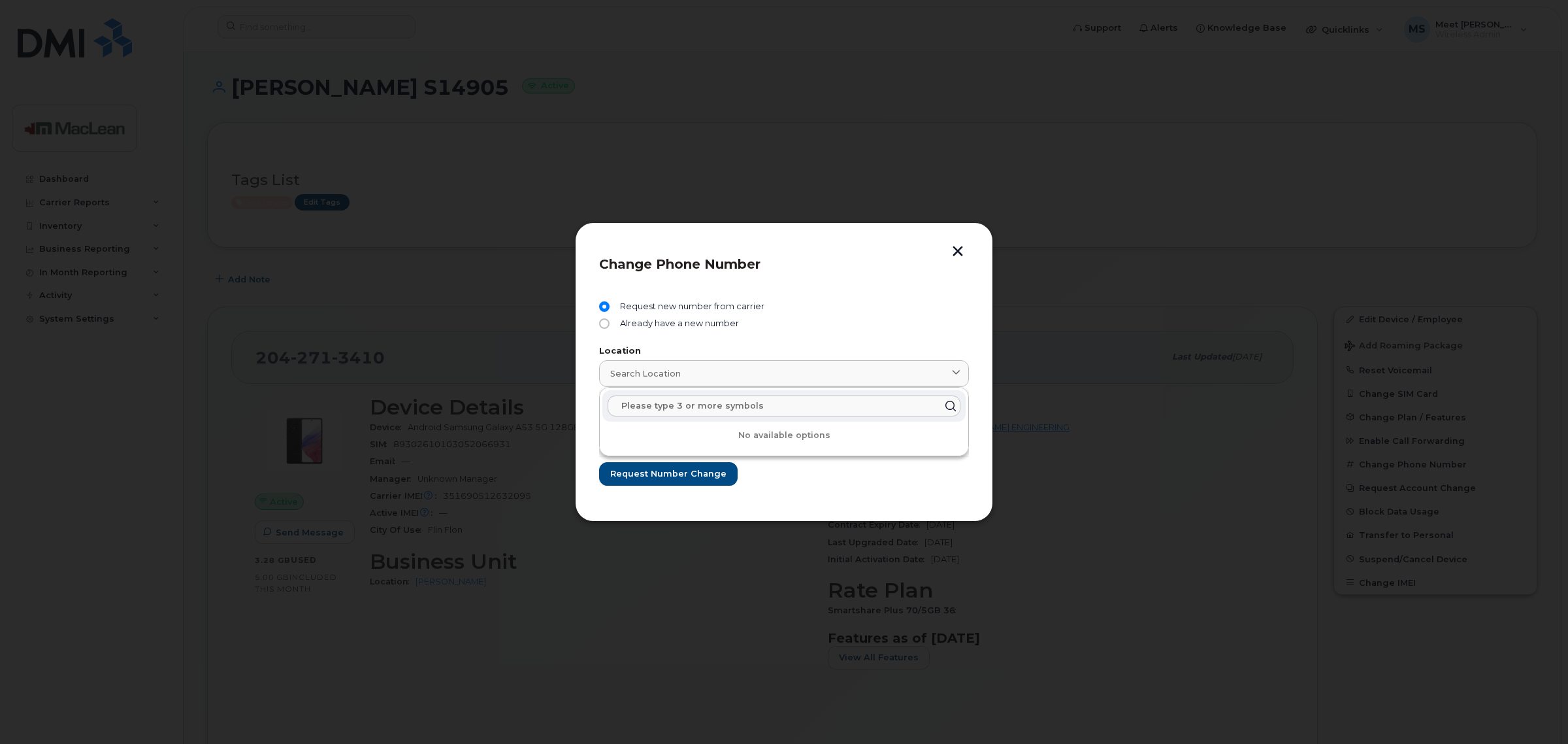
click at [723, 405] on input "text" at bounding box center [784, 406] width 353 height 21
click at [959, 254] on button "button" at bounding box center [957, 253] width 19 height 13
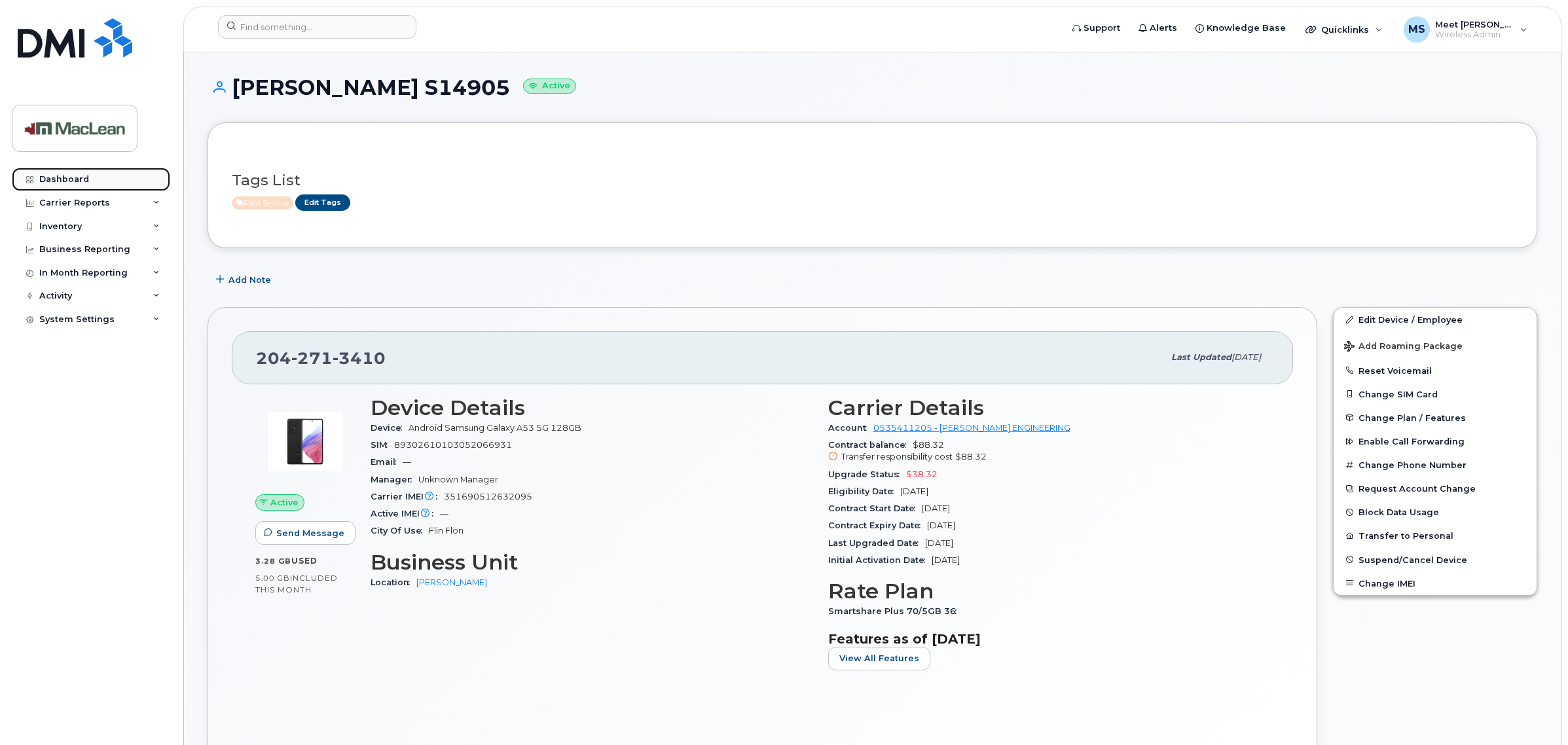
click at [62, 172] on link "Dashboard" at bounding box center [90, 179] width 158 height 24
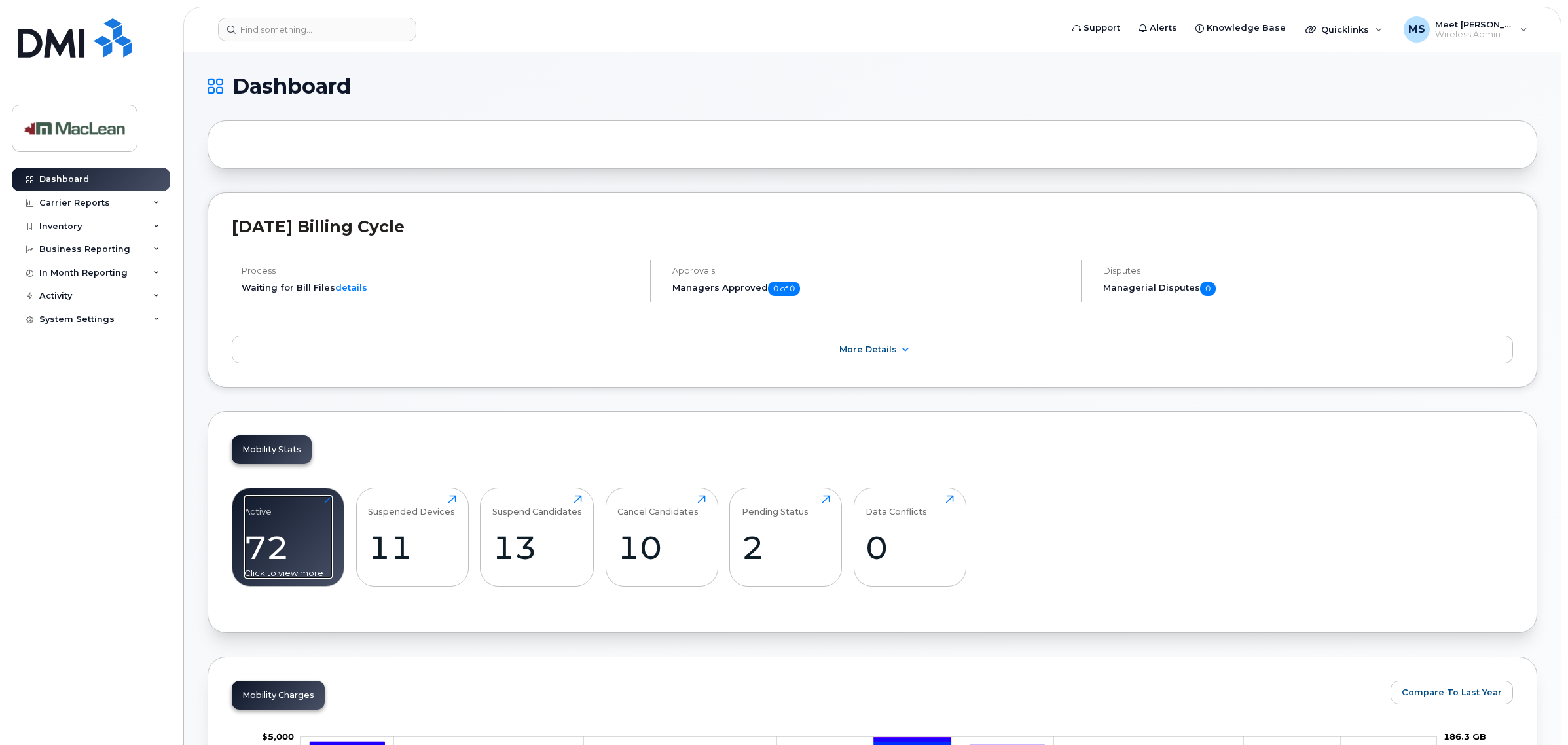
drag, startPoint x: 286, startPoint y: 556, endPoint x: 305, endPoint y: 533, distance: 29.8
click at [284, 556] on div "72" at bounding box center [289, 547] width 88 height 38
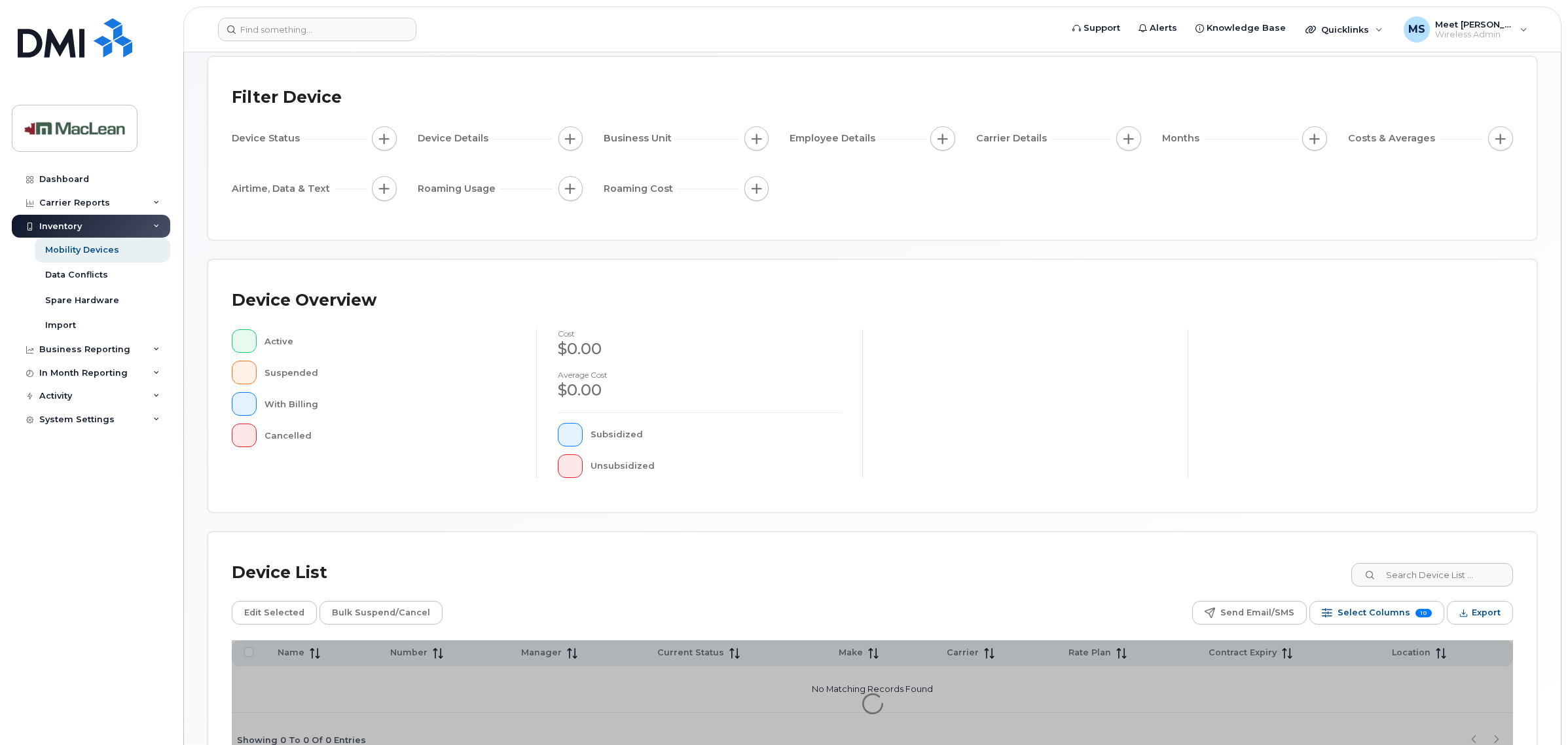
scroll to position [155, 0]
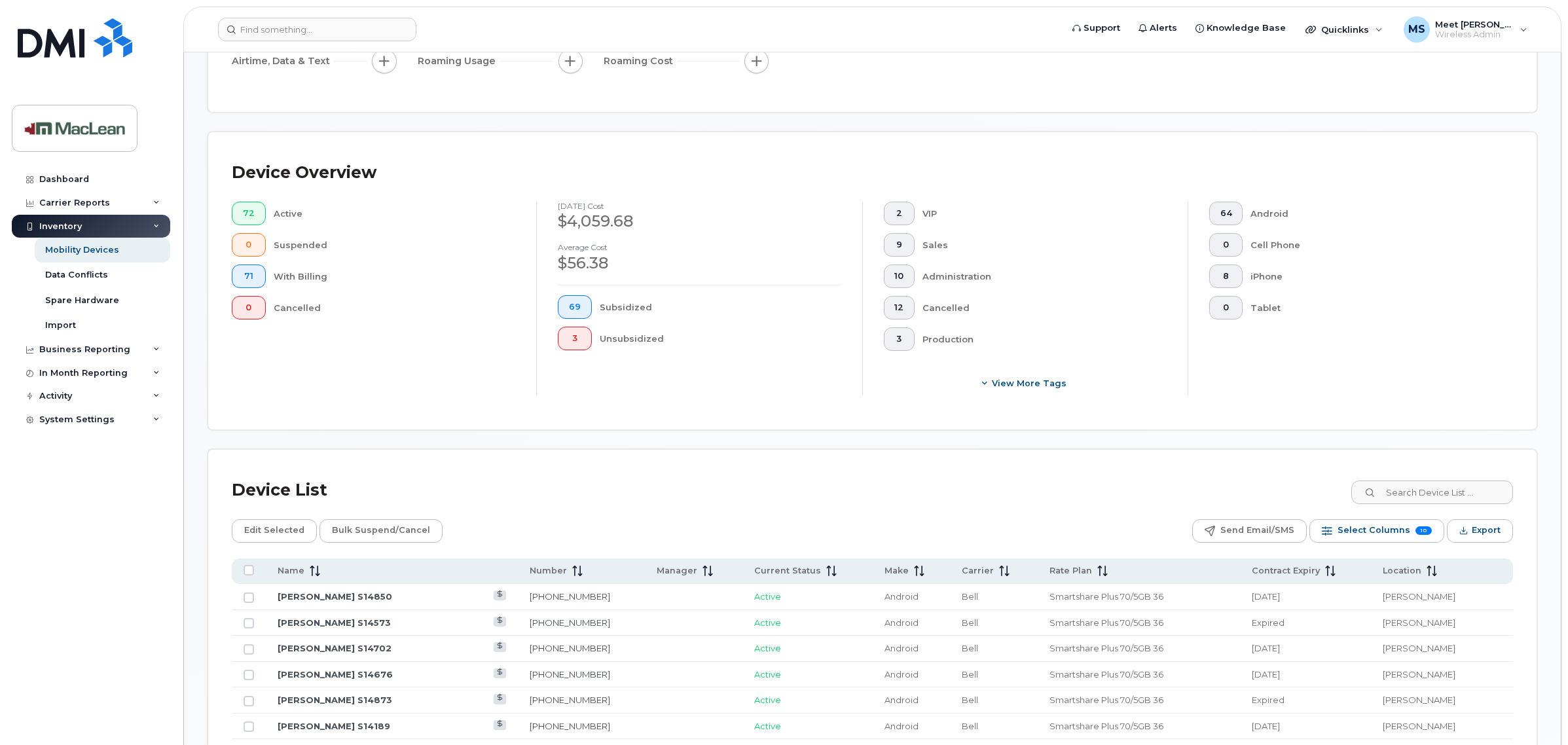
scroll to position [401, 0]
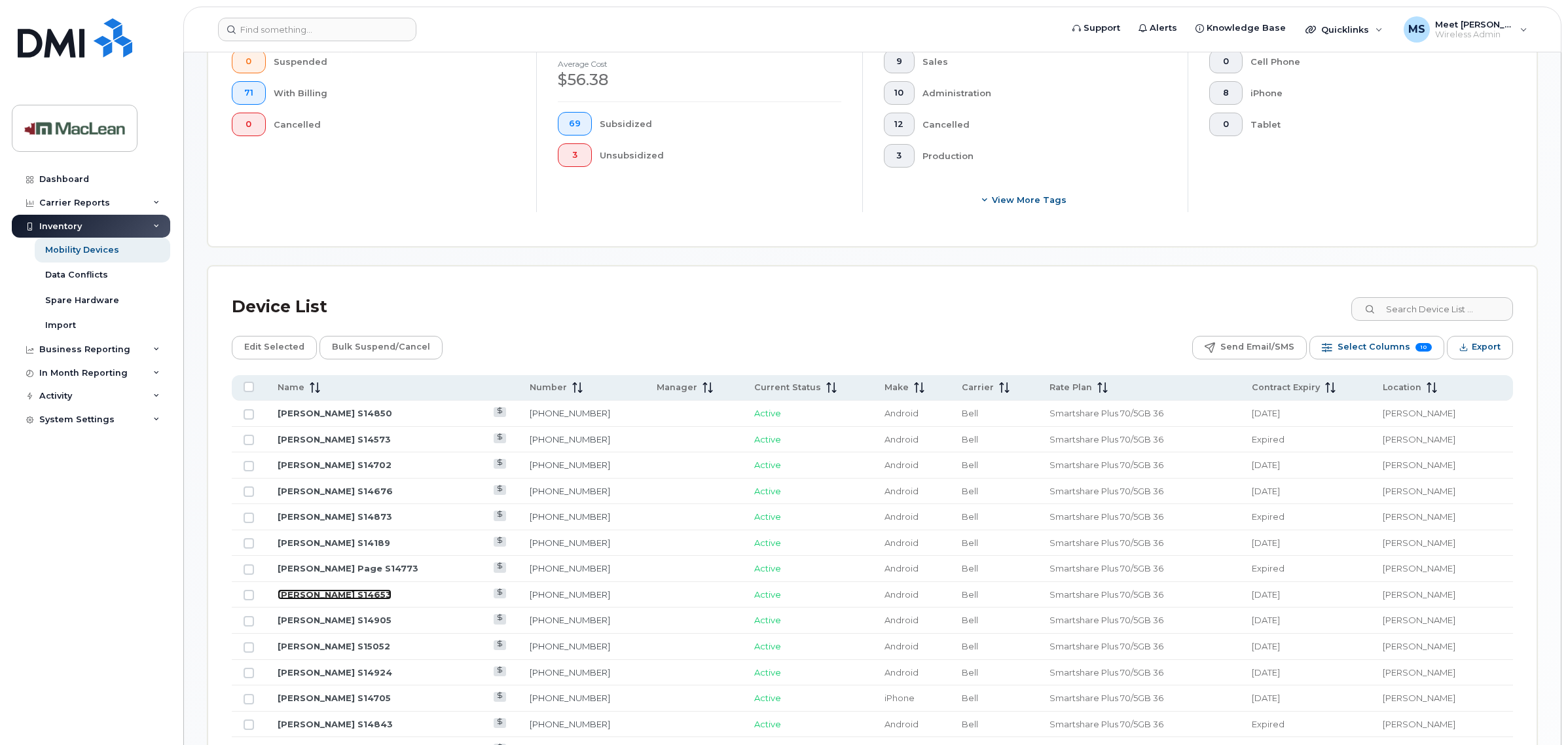
click at [333, 595] on link "[PERSON_NAME] S14653" at bounding box center [334, 594] width 114 height 11
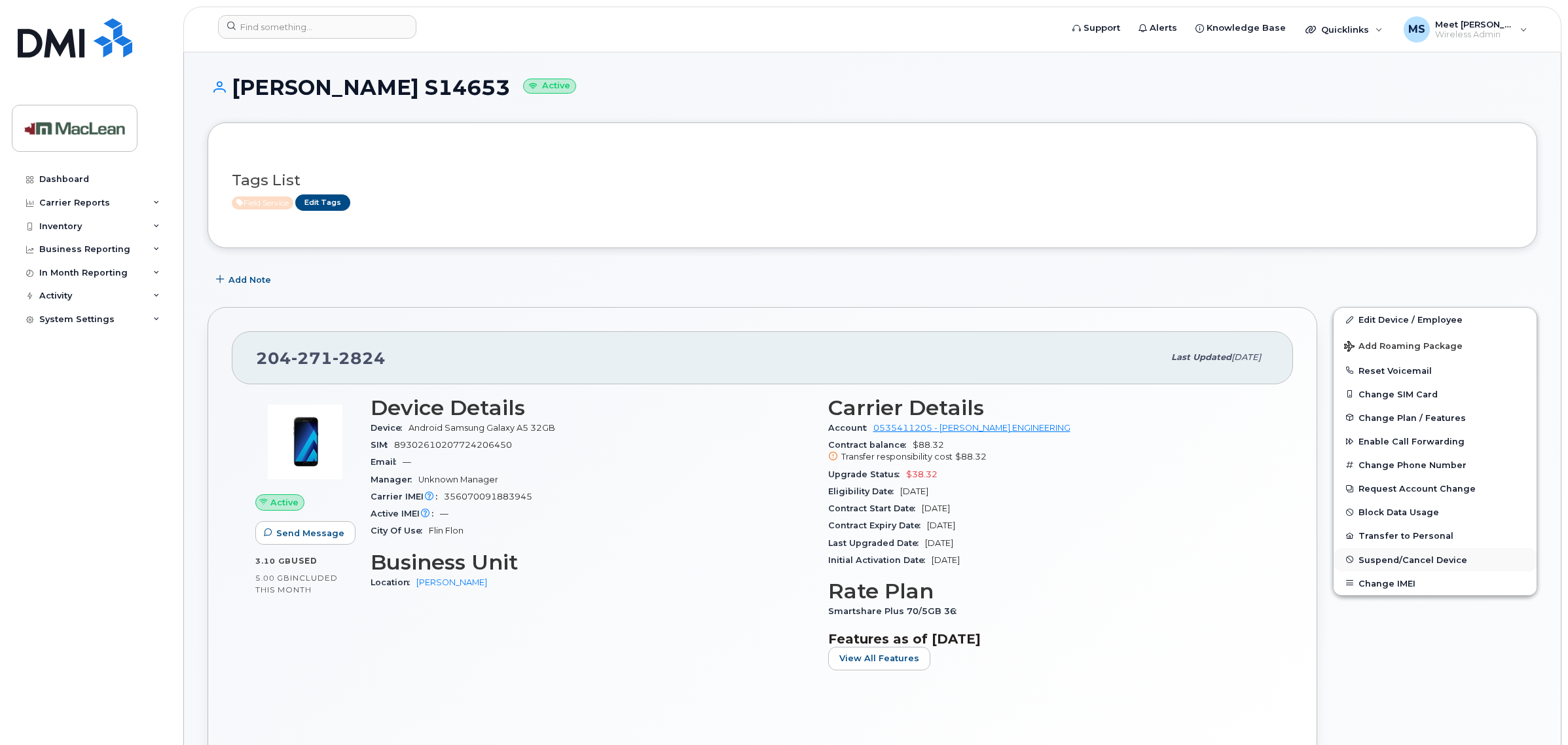
click at [1379, 558] on span "Suspend/Cancel Device" at bounding box center [1412, 559] width 108 height 10
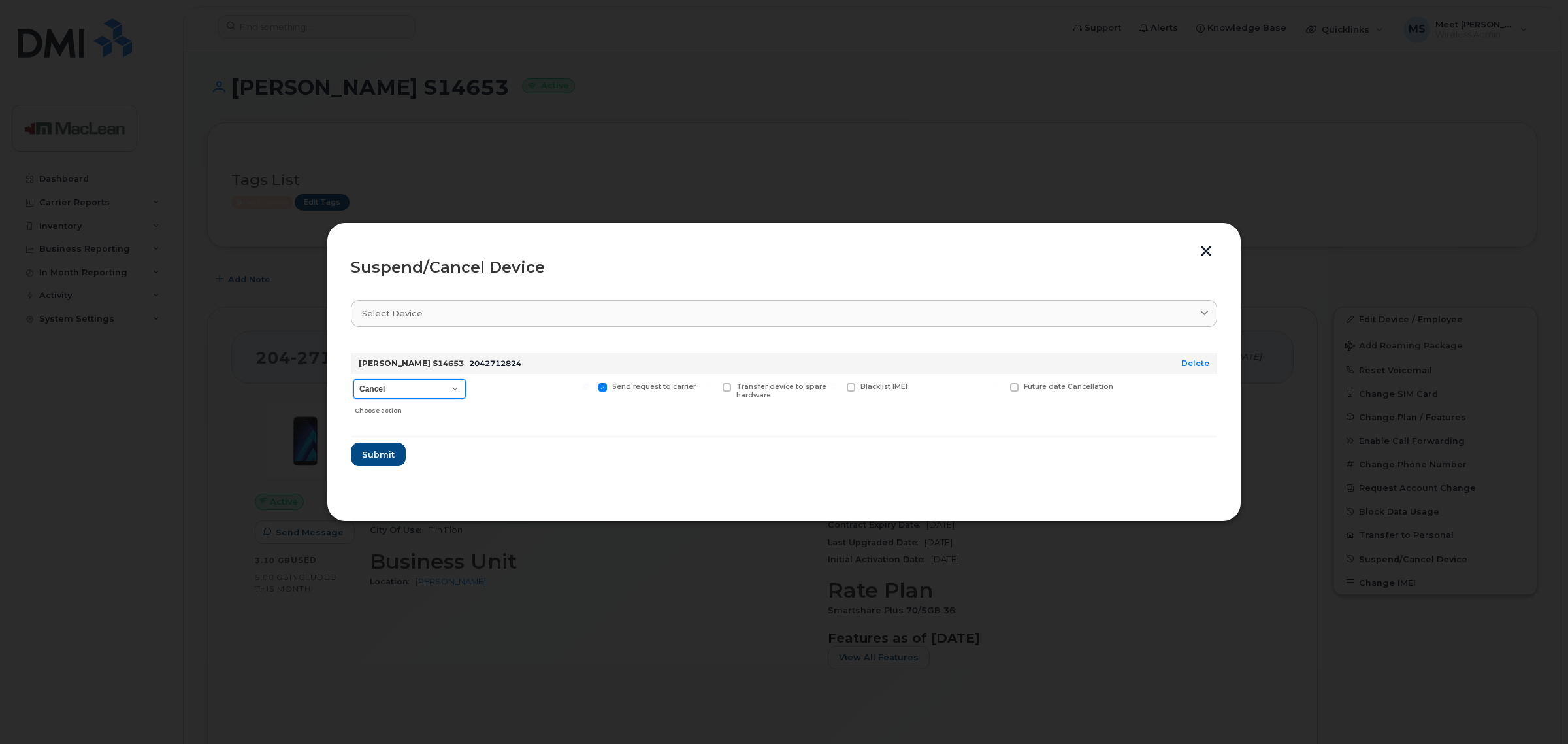
drag, startPoint x: 443, startPoint y: 386, endPoint x: 413, endPoint y: 397, distance: 32.0
click at [443, 386] on select "Cancel Suspend - Extend Suspension Suspend - Reduced Rate Suspend - Full Rate S…" at bounding box center [409, 389] width 112 height 19
select select "[object Object]"
click at [353, 379] on select "Cancel Suspend - Extend Suspension Suspend - Reduced Rate Suspend - Full Rate S…" at bounding box center [409, 389] width 112 height 19
click at [1203, 249] on button "button" at bounding box center [1206, 253] width 19 height 13
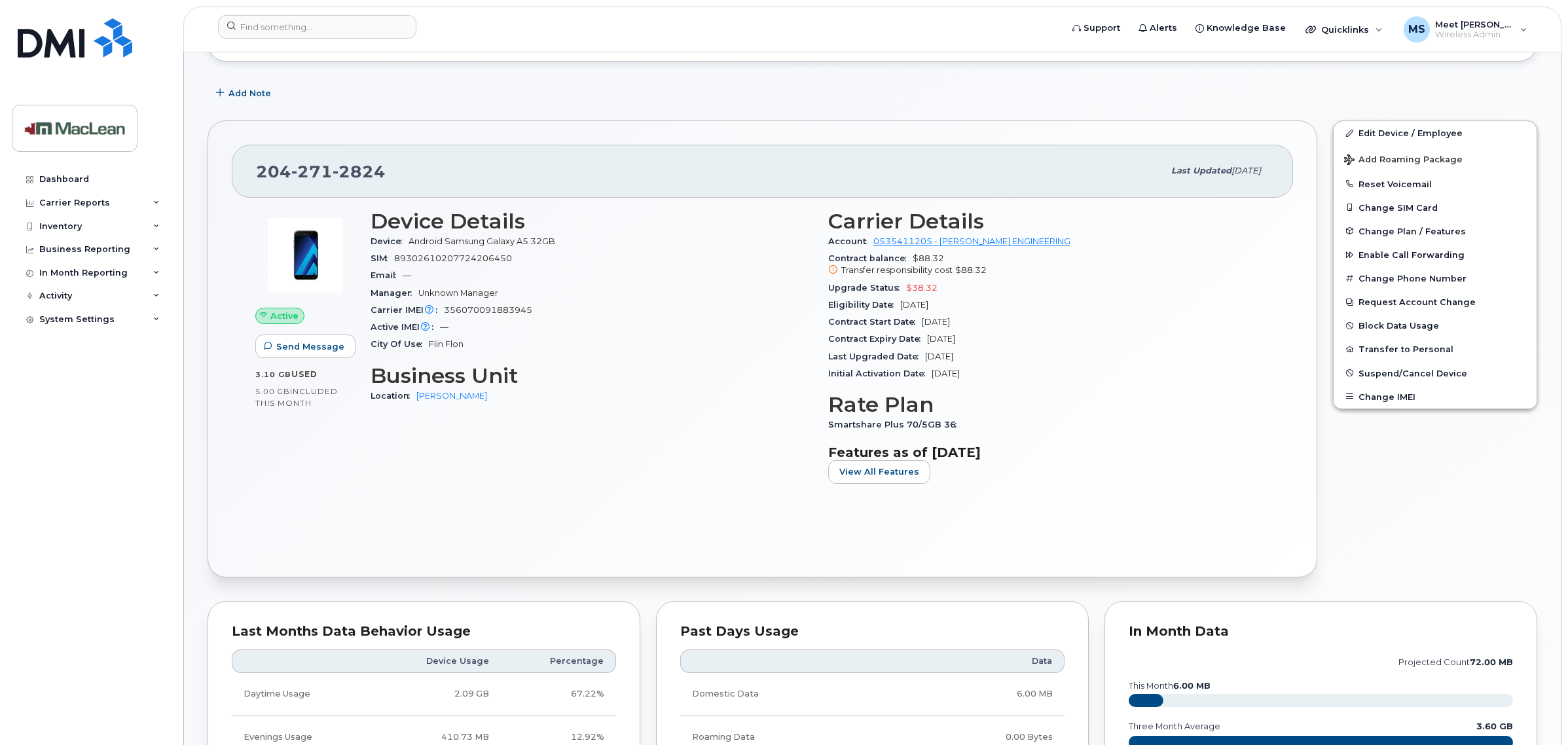
scroll to position [164, 0]
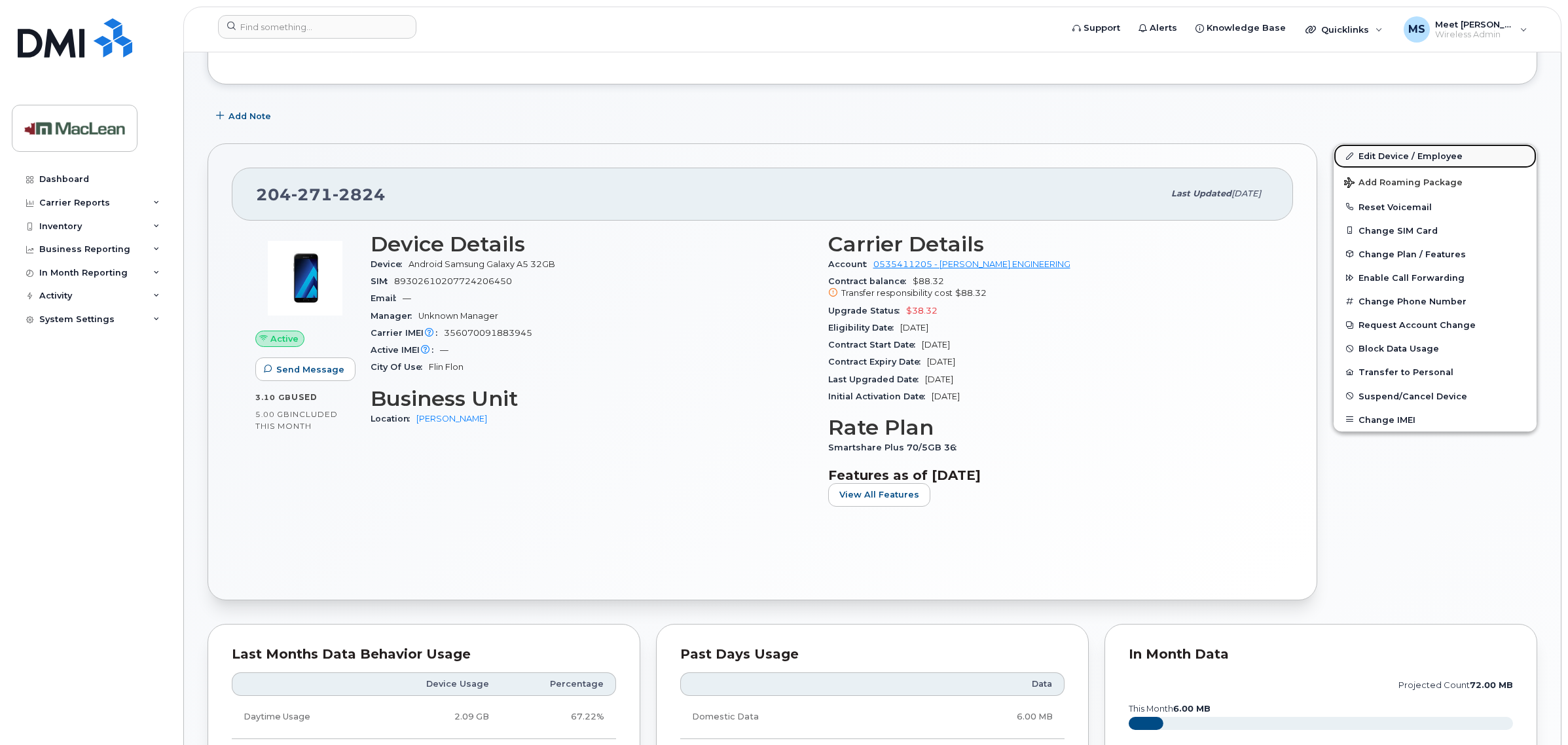
click at [1386, 152] on link "Edit Device / Employee" at bounding box center [1435, 155] width 203 height 24
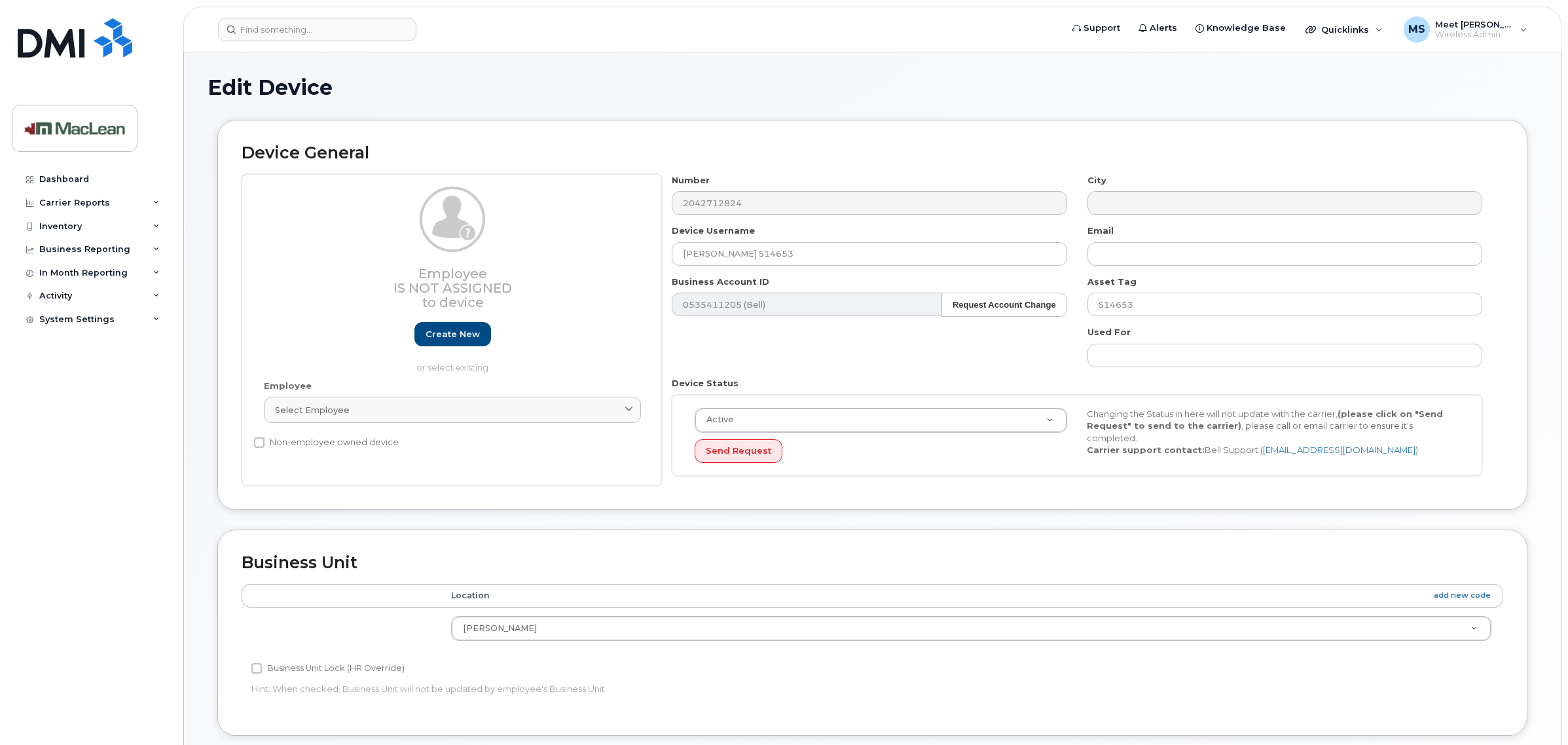
select select "1523536"
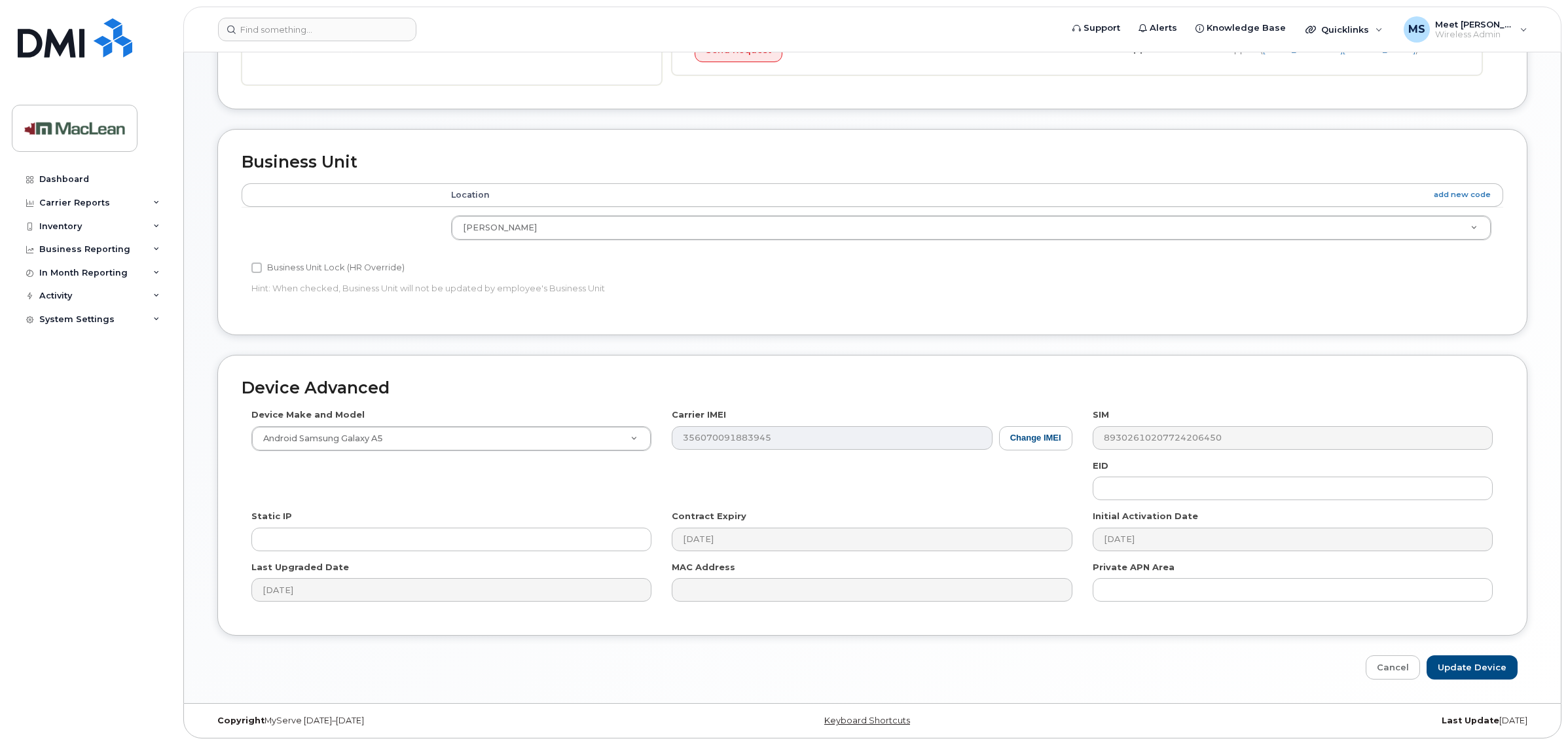
scroll to position [403, 0]
click at [1401, 667] on link "Cancel" at bounding box center [1392, 666] width 55 height 24
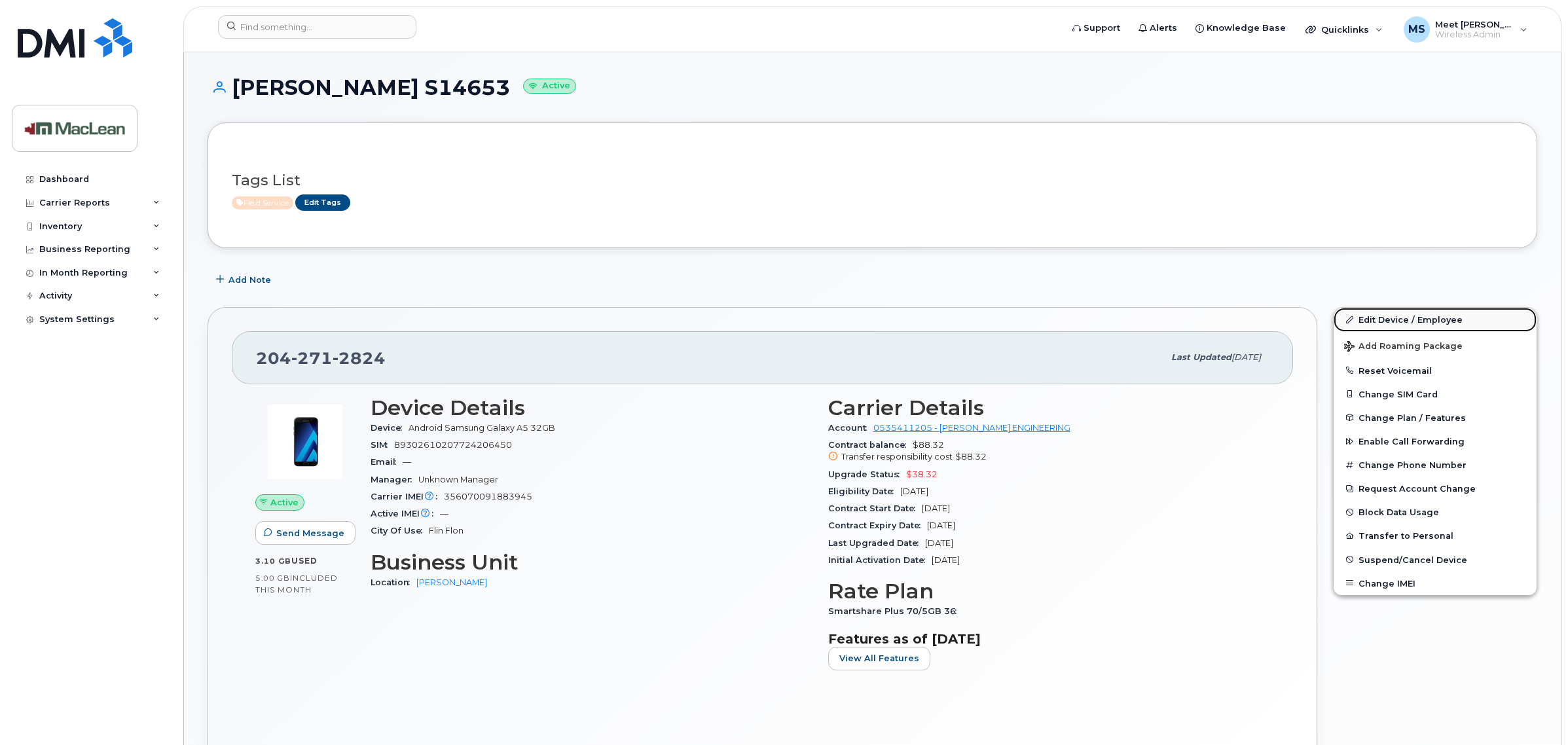
click at [1396, 325] on link "Edit Device / Employee" at bounding box center [1435, 319] width 203 height 24
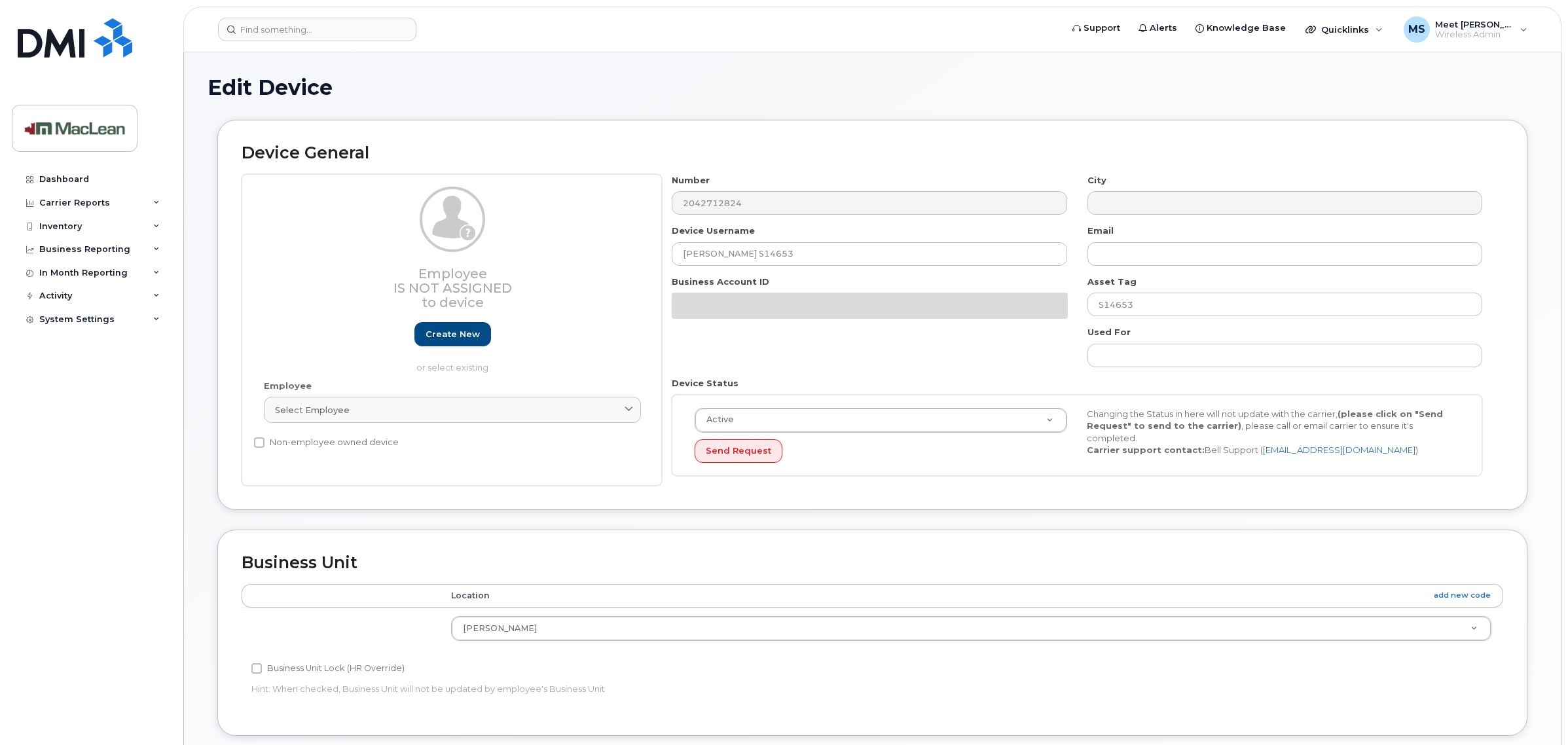
select select "1523536"
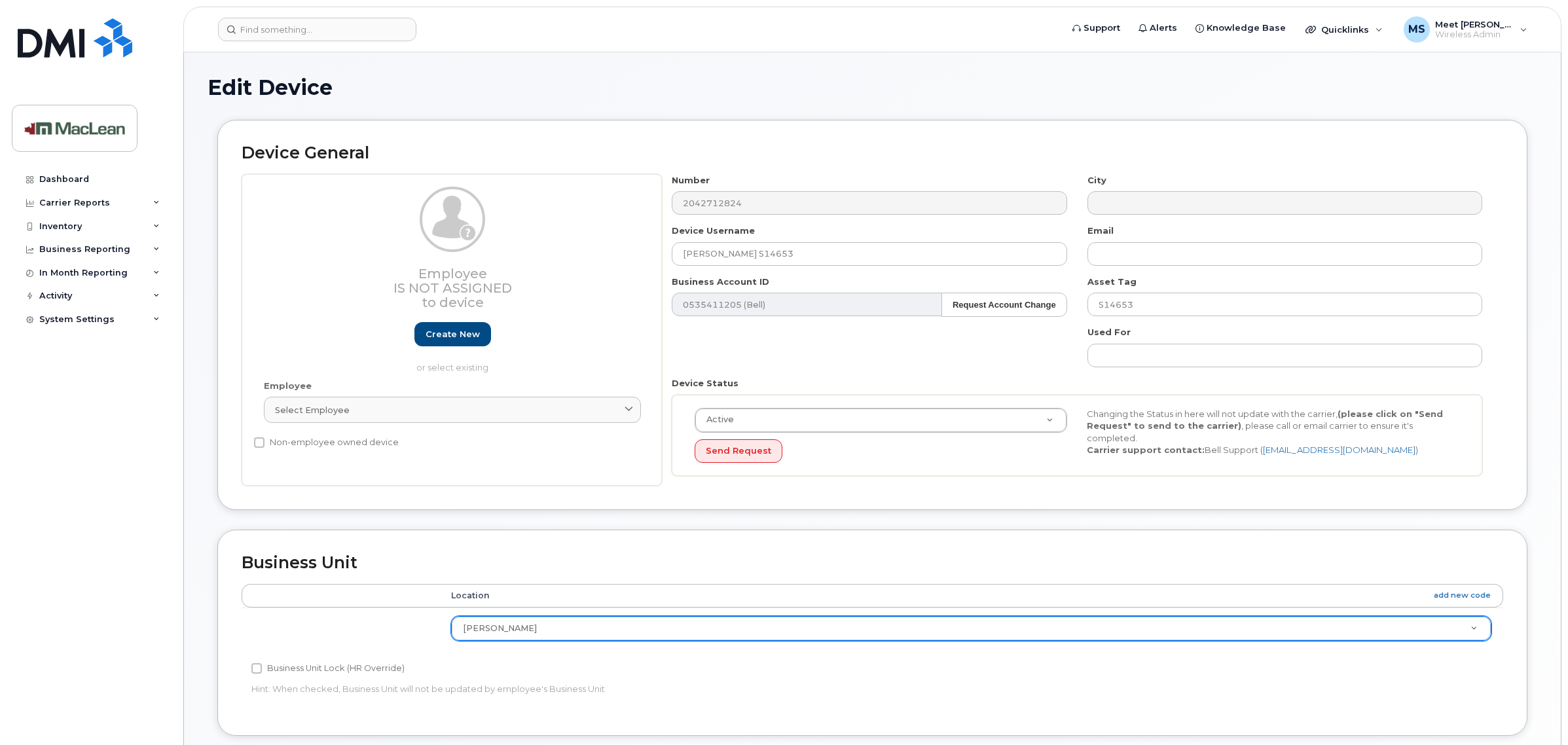
scroll to position [403, 0]
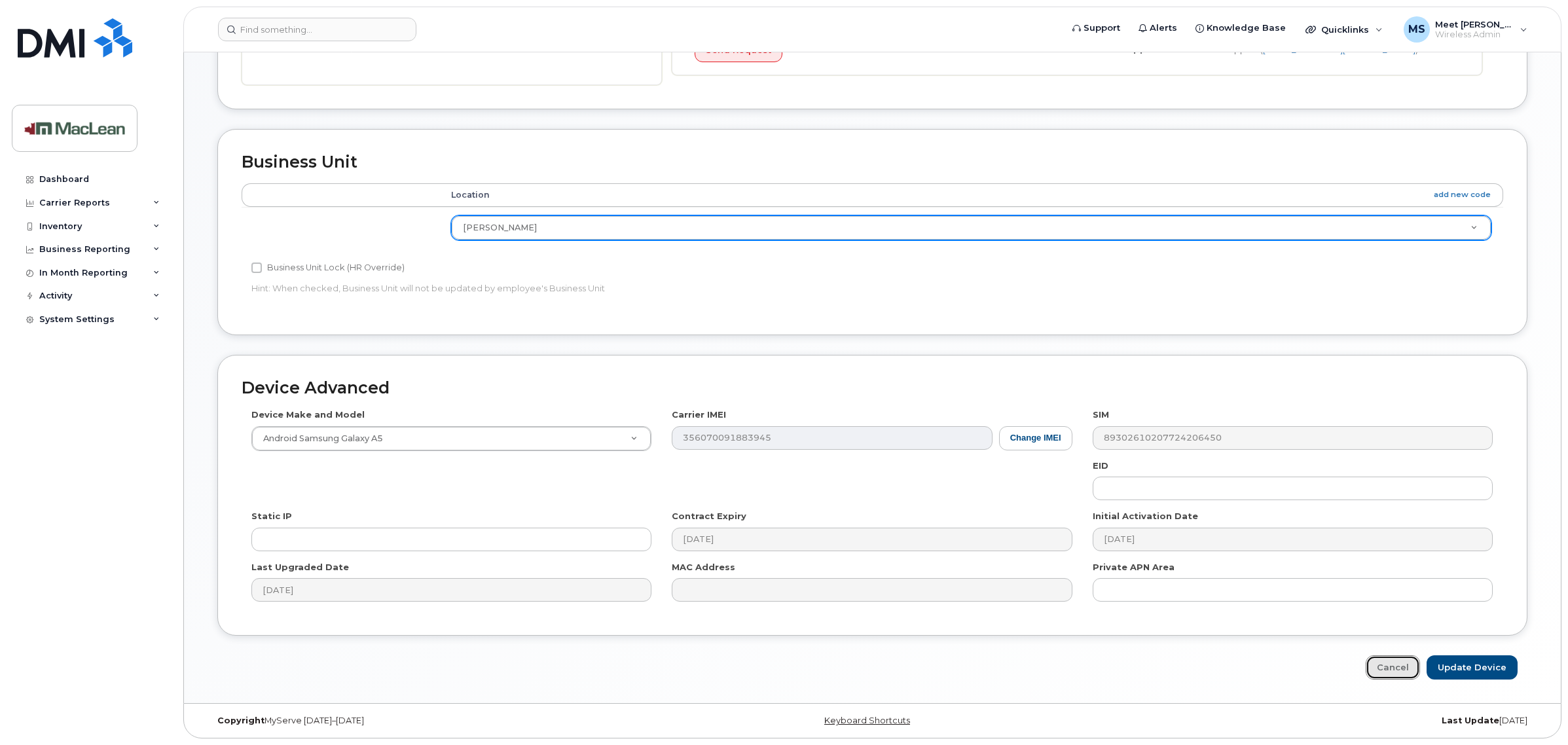
drag, startPoint x: 1412, startPoint y: 663, endPoint x: 1231, endPoint y: 619, distance: 186.3
click at [1411, 663] on link "Cancel" at bounding box center [1392, 666] width 55 height 24
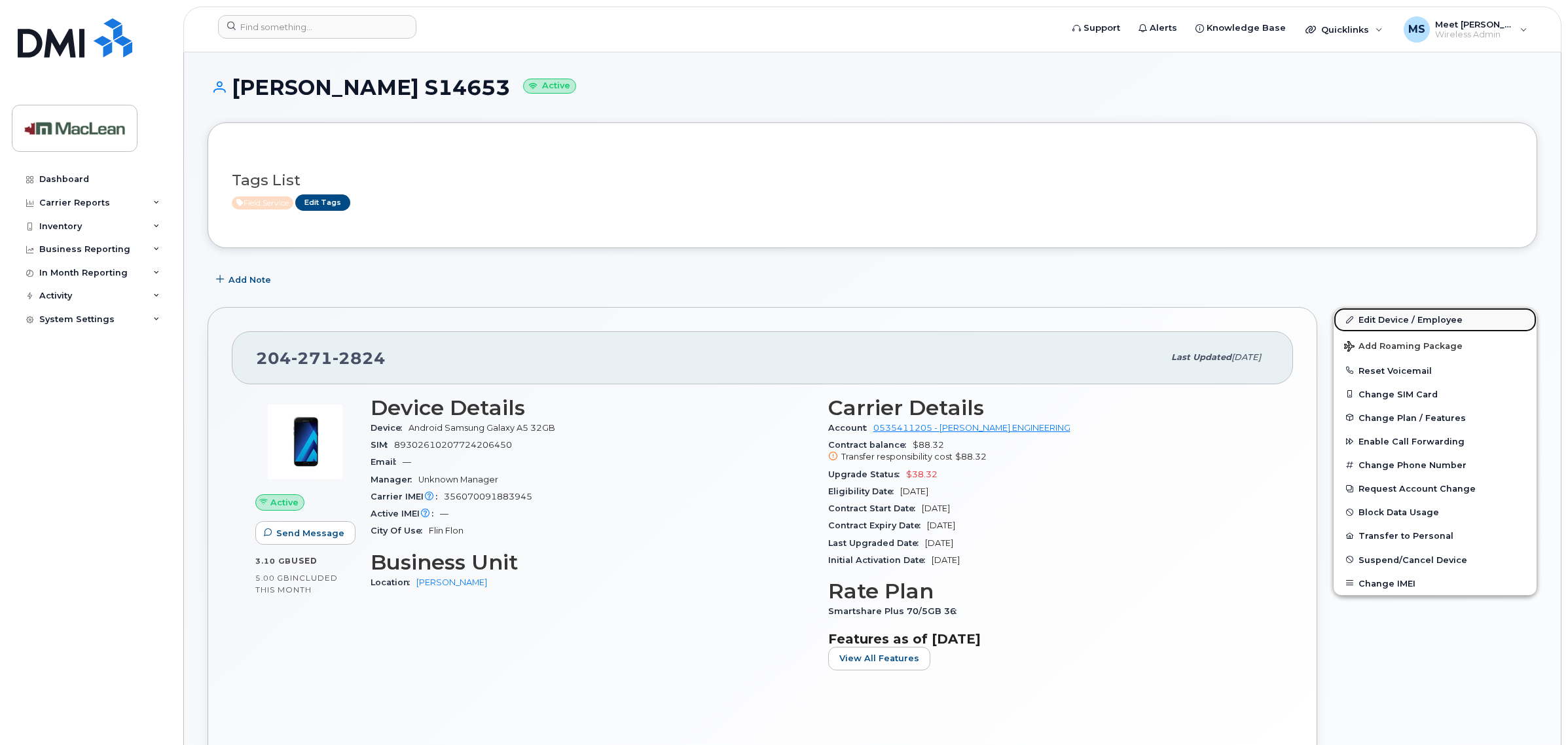
click at [1372, 319] on link "Edit Device / Employee" at bounding box center [1435, 319] width 203 height 24
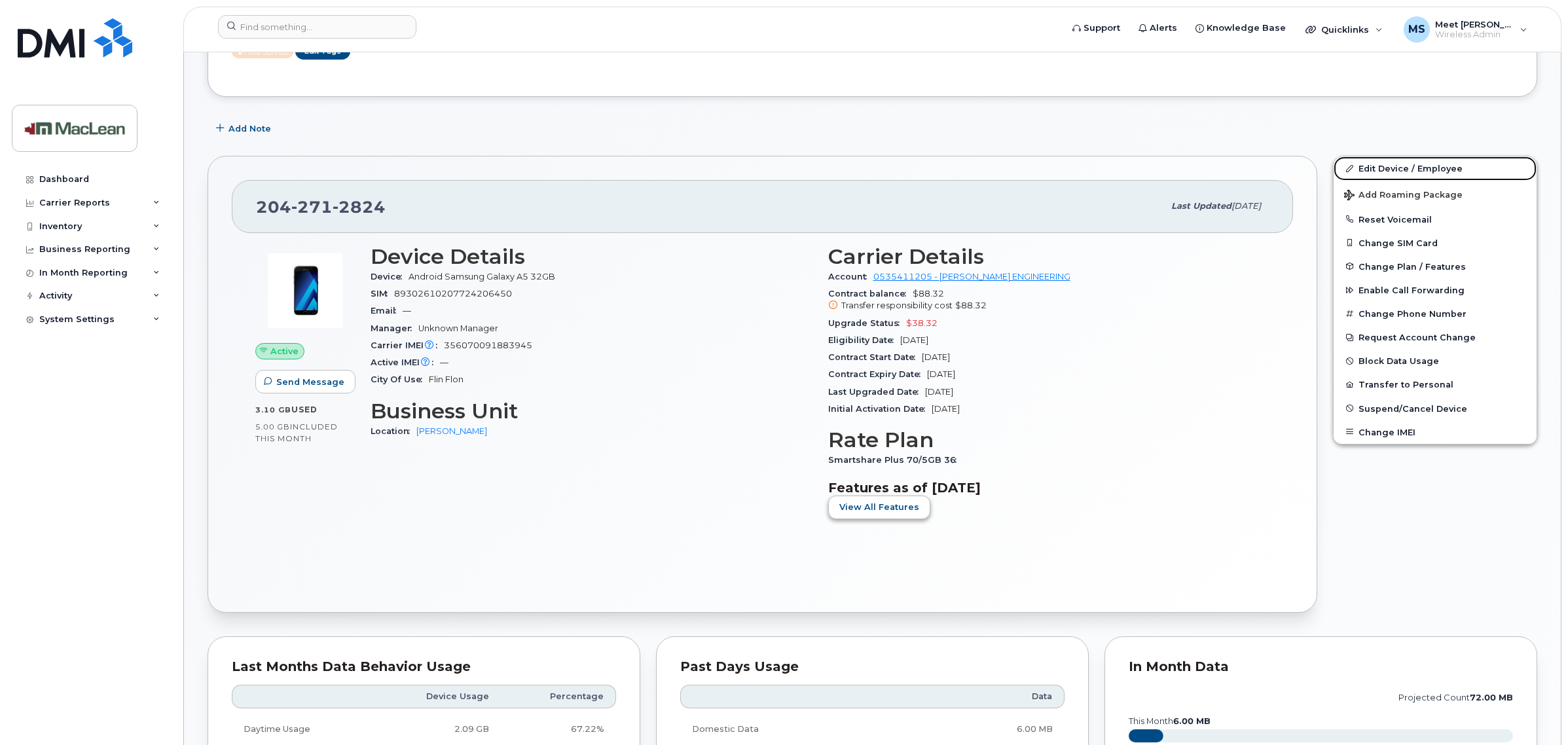
scroll to position [270, 0]
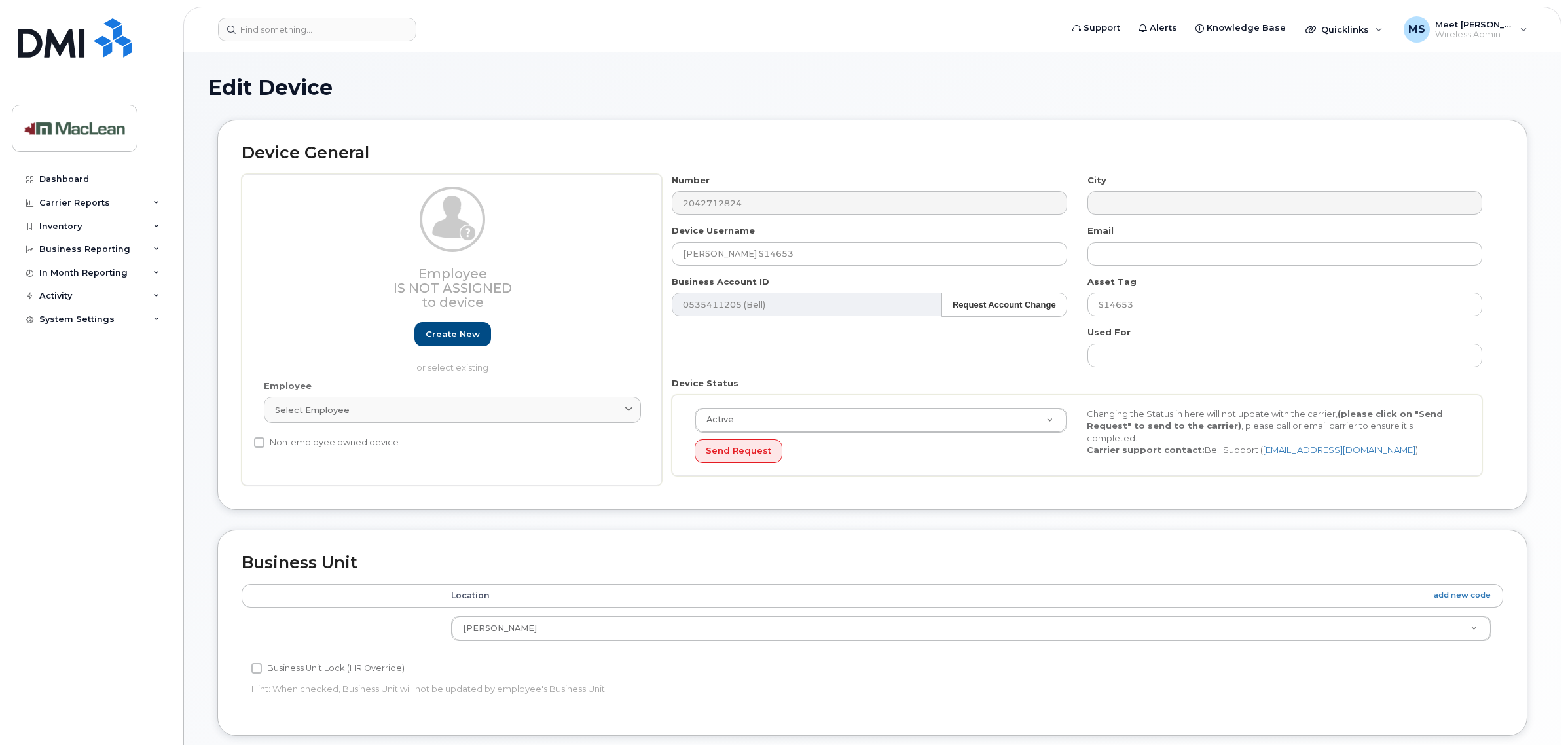
select select "1523536"
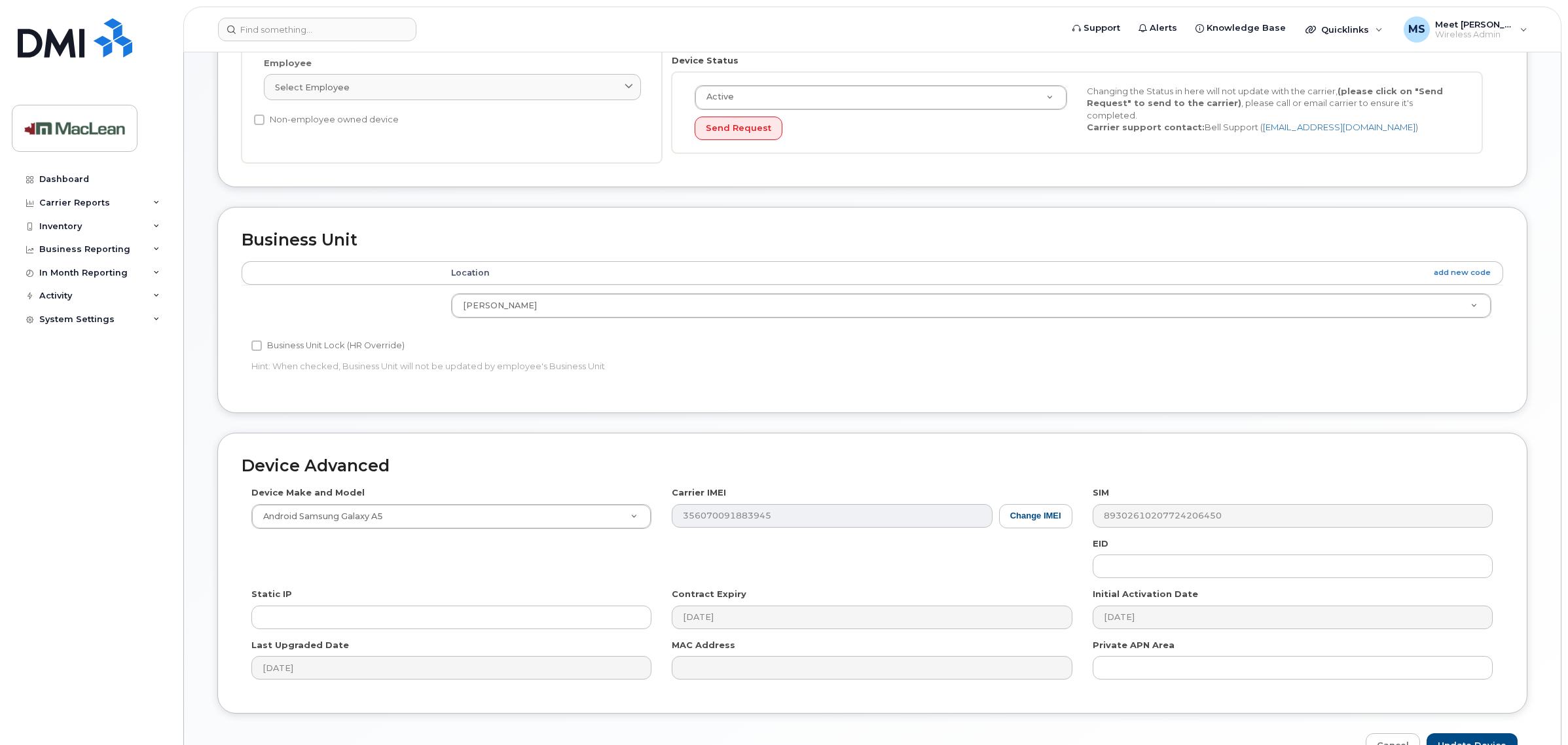
scroll to position [403, 0]
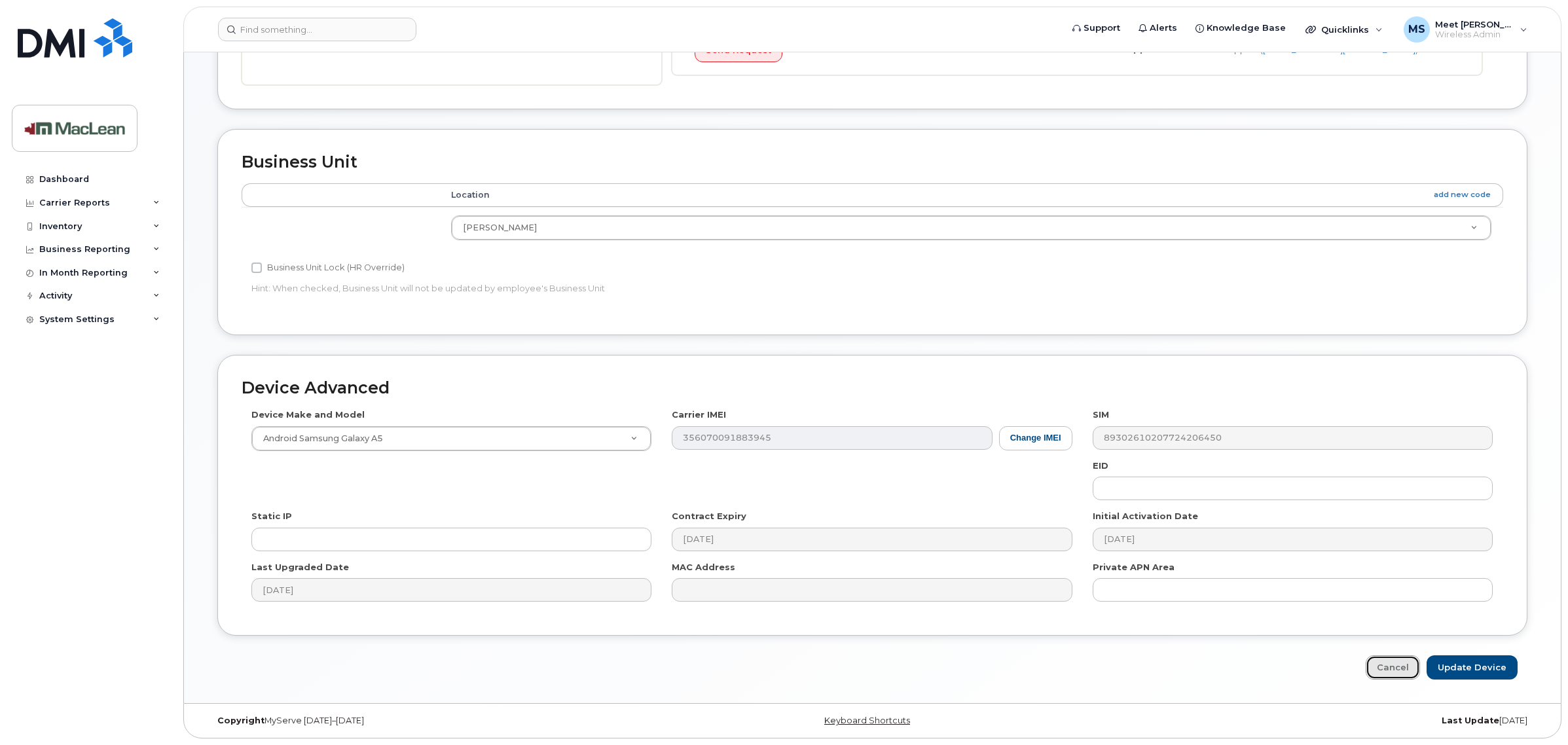
click at [1385, 673] on link "Cancel" at bounding box center [1392, 666] width 55 height 24
